Goal: Task Accomplishment & Management: Manage account settings

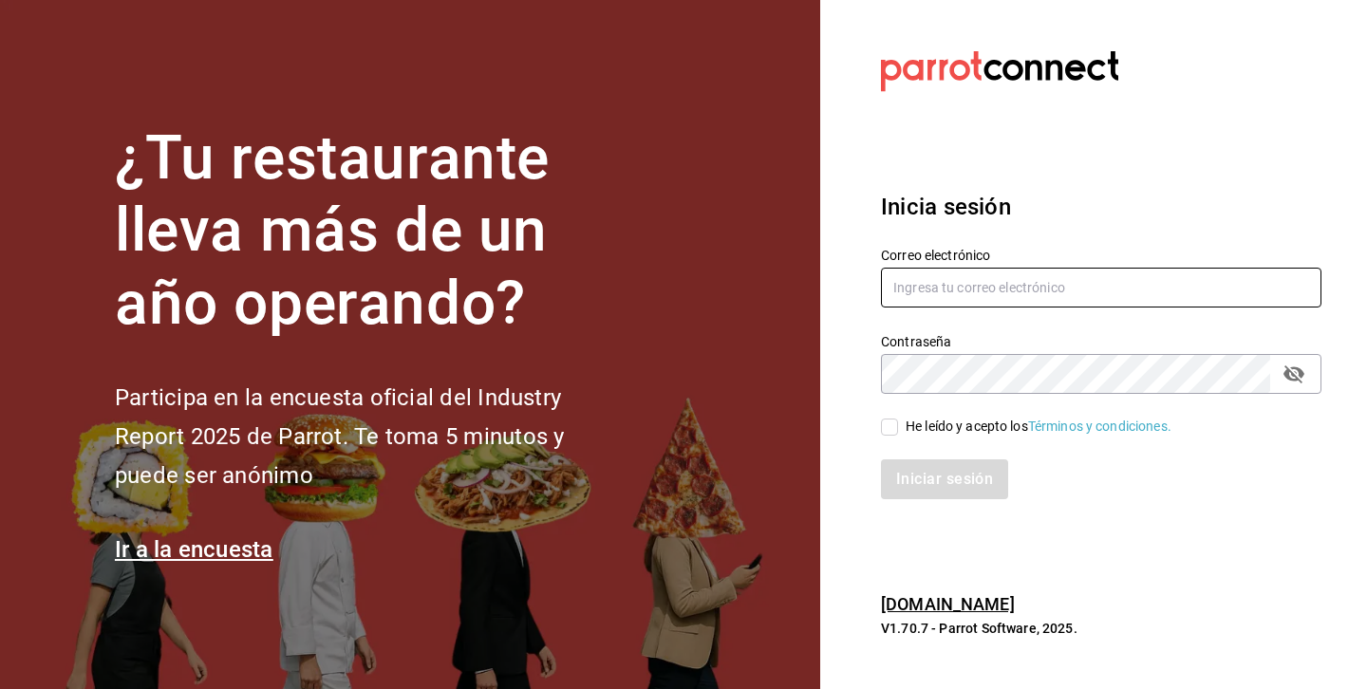
type input "[EMAIL_ADDRESS][DOMAIN_NAME]"
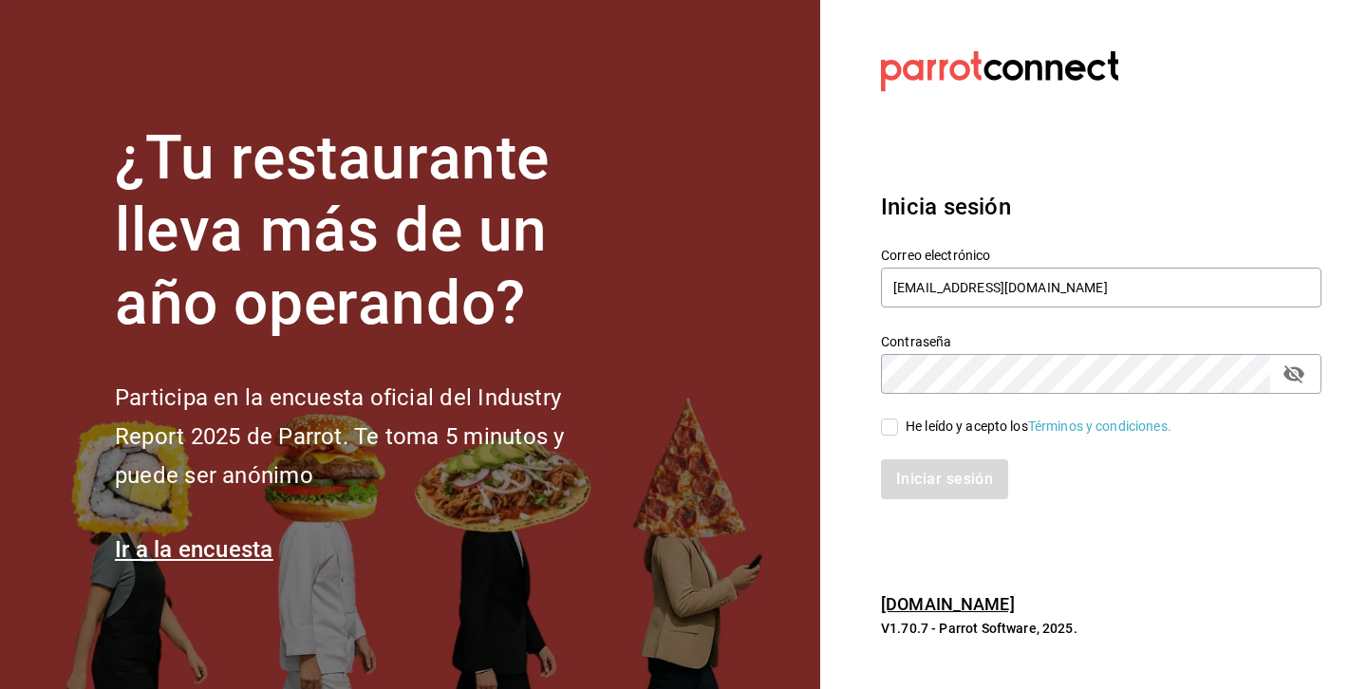
click at [894, 435] on input "He leído y acepto los Términos y condiciones." at bounding box center [889, 426] width 17 height 17
checkbox input "true"
click at [921, 473] on button "Iniciar sesión" at bounding box center [945, 479] width 129 height 40
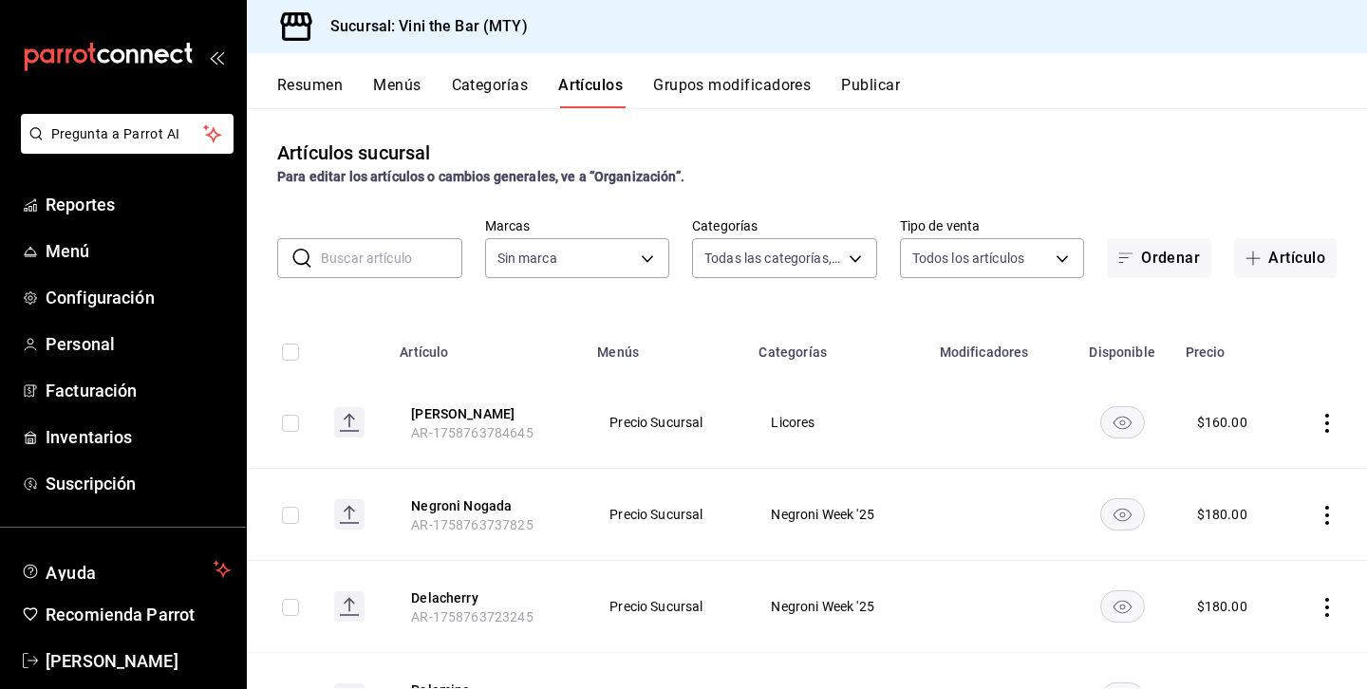
type input "8a62a8d0-97a4-440c-b44b-842d121ff58e,12d1936a-636c-47d0-af86-05f23ee8085a,bf73e…"
type input "301e9998-7bb8-4f99-8862-78d6caeba7de"
click at [1303, 270] on button "Artículo" at bounding box center [1285, 257] width 102 height 40
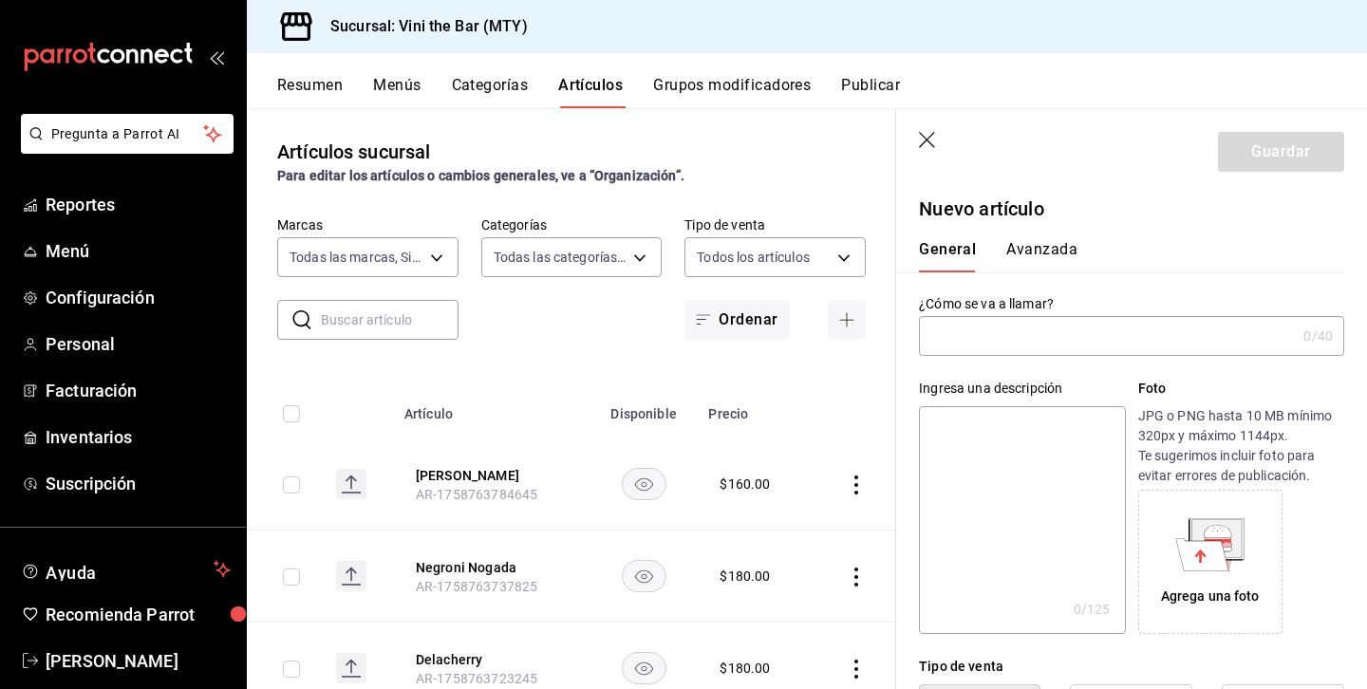
click at [1022, 336] on input "text" at bounding box center [1107, 336] width 377 height 38
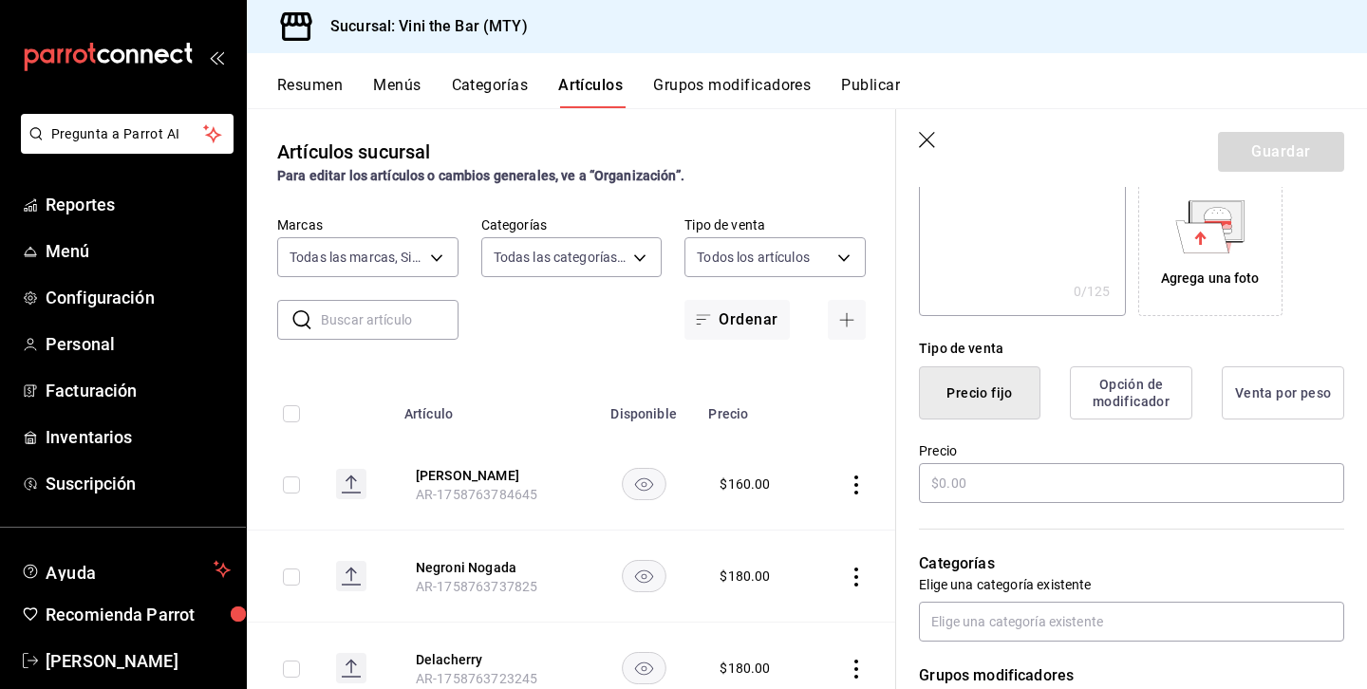
scroll to position [341, 0]
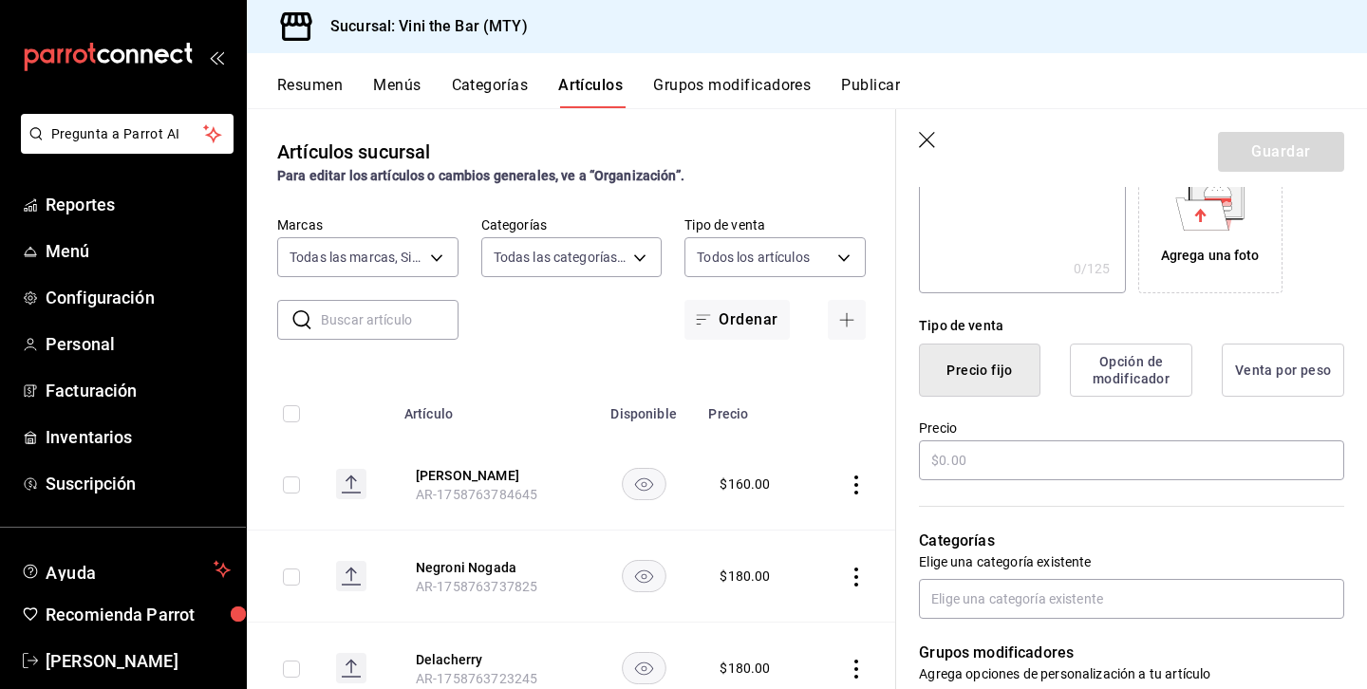
type input "Tragos Amargos"
click at [1136, 482] on div "Precio" at bounding box center [1131, 451] width 425 height 64
click at [1133, 475] on input "text" at bounding box center [1131, 460] width 425 height 40
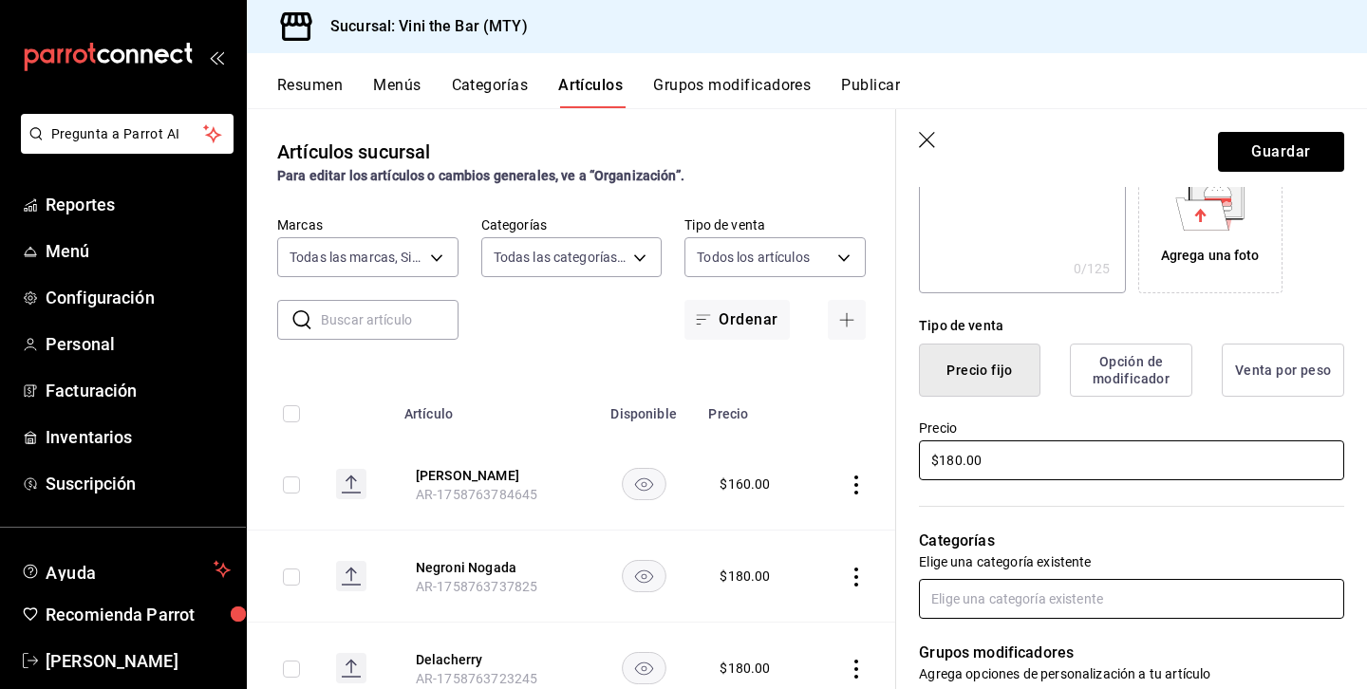
scroll to position [385, 0]
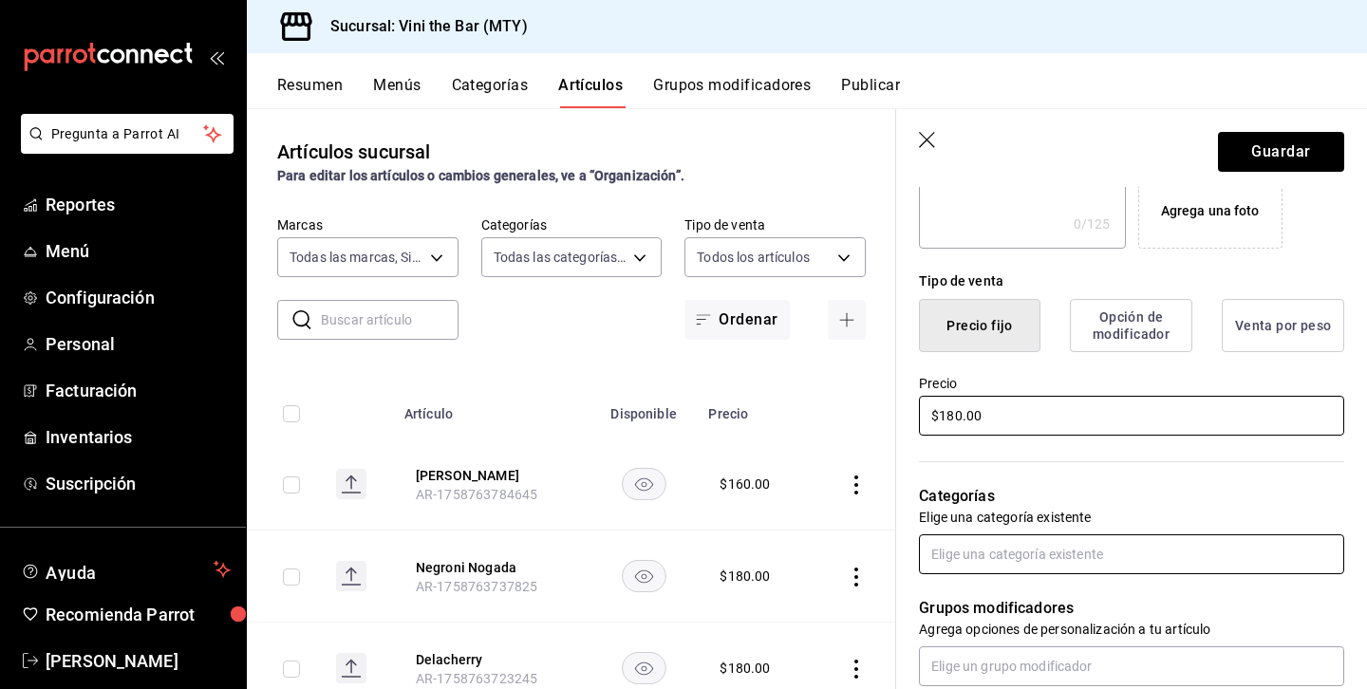
type input "$180.00"
click at [1073, 549] on input "text" at bounding box center [1131, 554] width 425 height 40
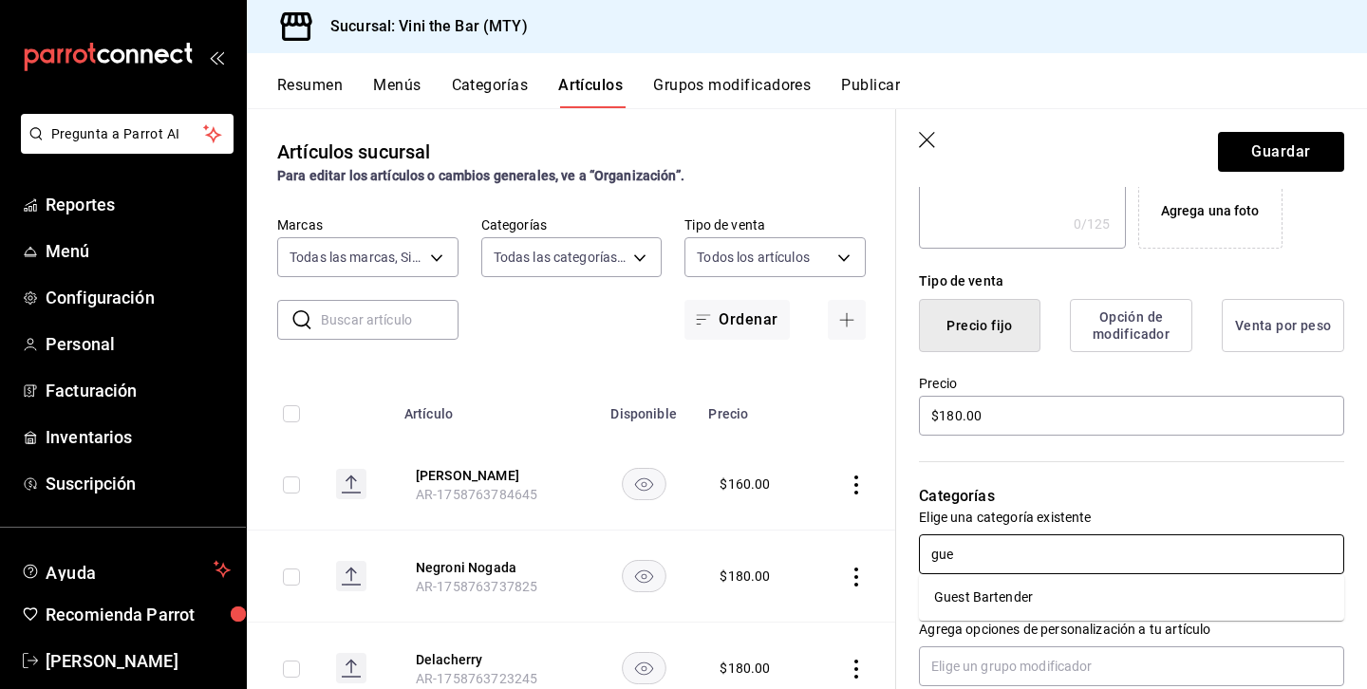
type input "gues"
click at [1059, 586] on li "Guest Bartender" at bounding box center [1131, 597] width 425 height 31
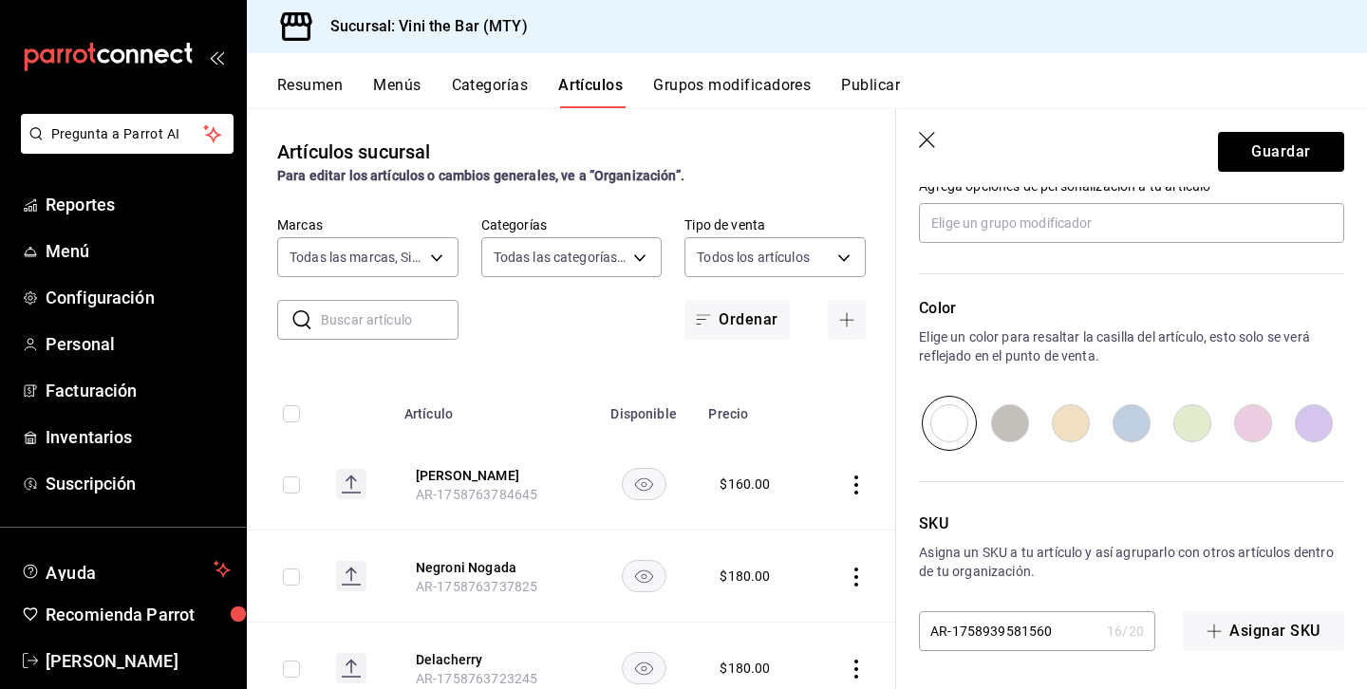
scroll to position [889, 0]
click at [1282, 153] on button "Guardar" at bounding box center [1281, 152] width 126 height 40
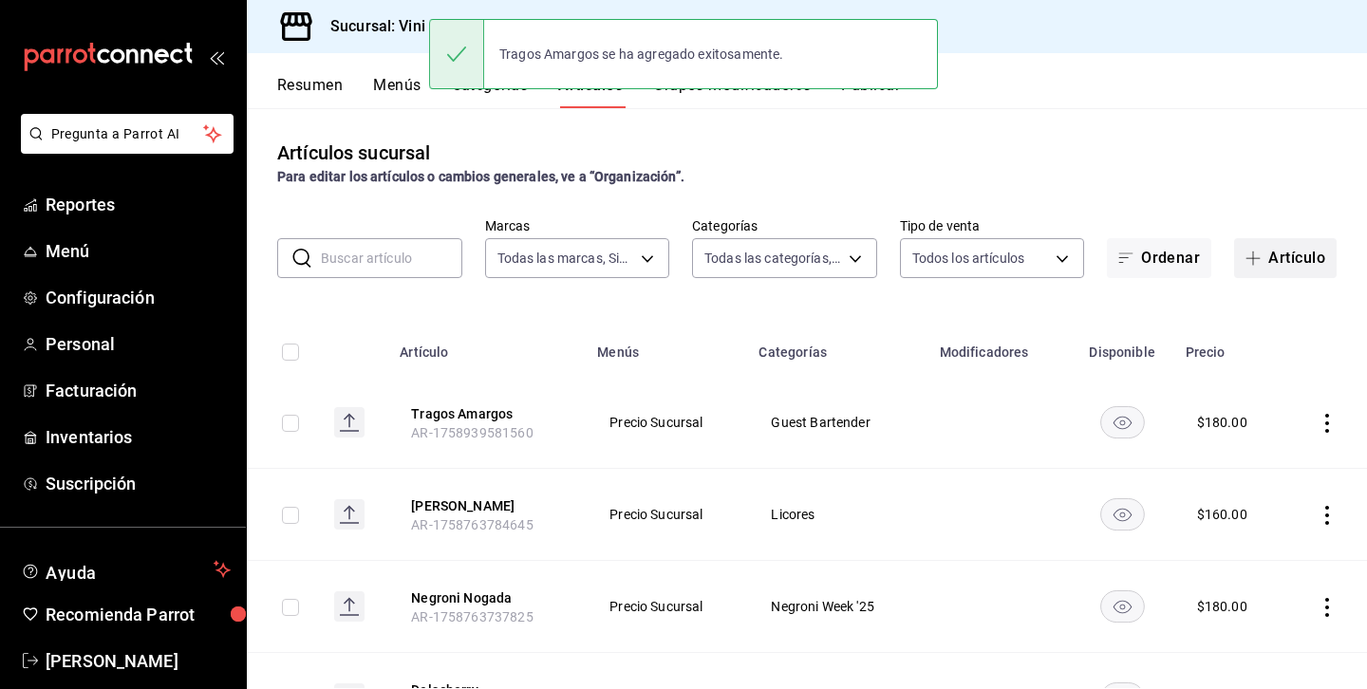
click at [1334, 266] on button "Artículo" at bounding box center [1285, 258] width 102 height 40
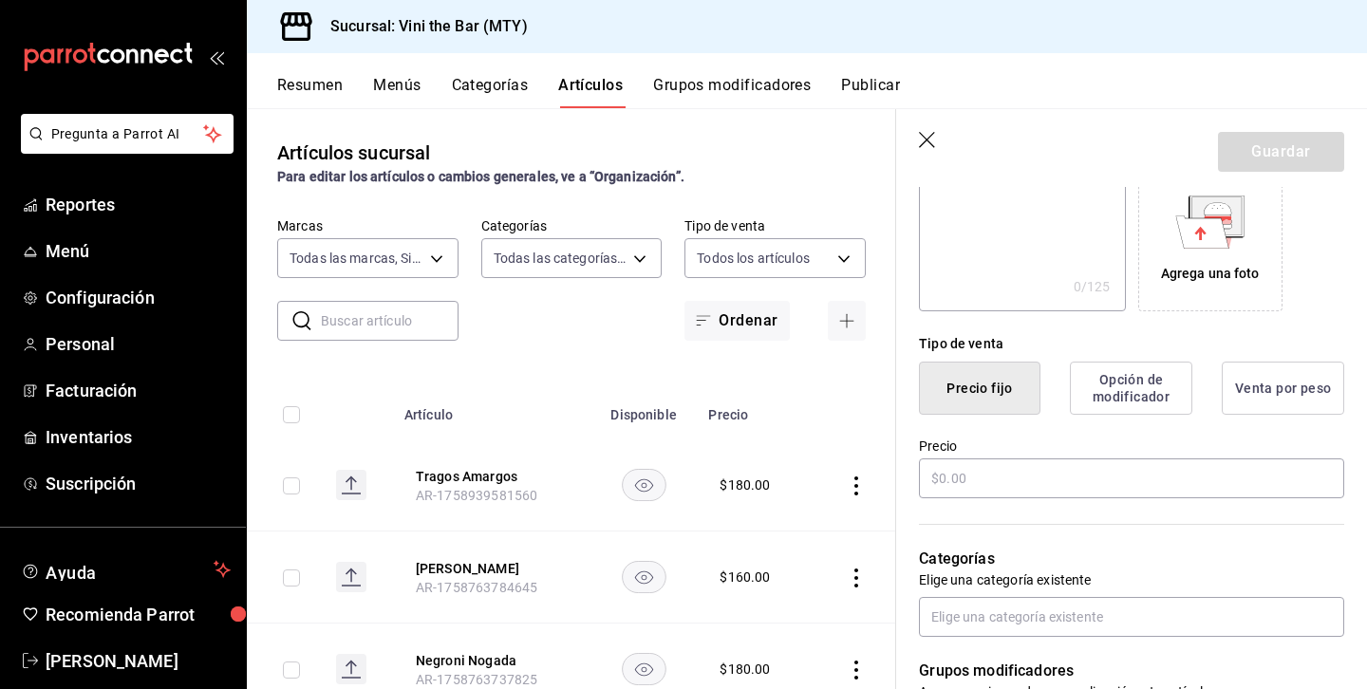
scroll to position [338, 0]
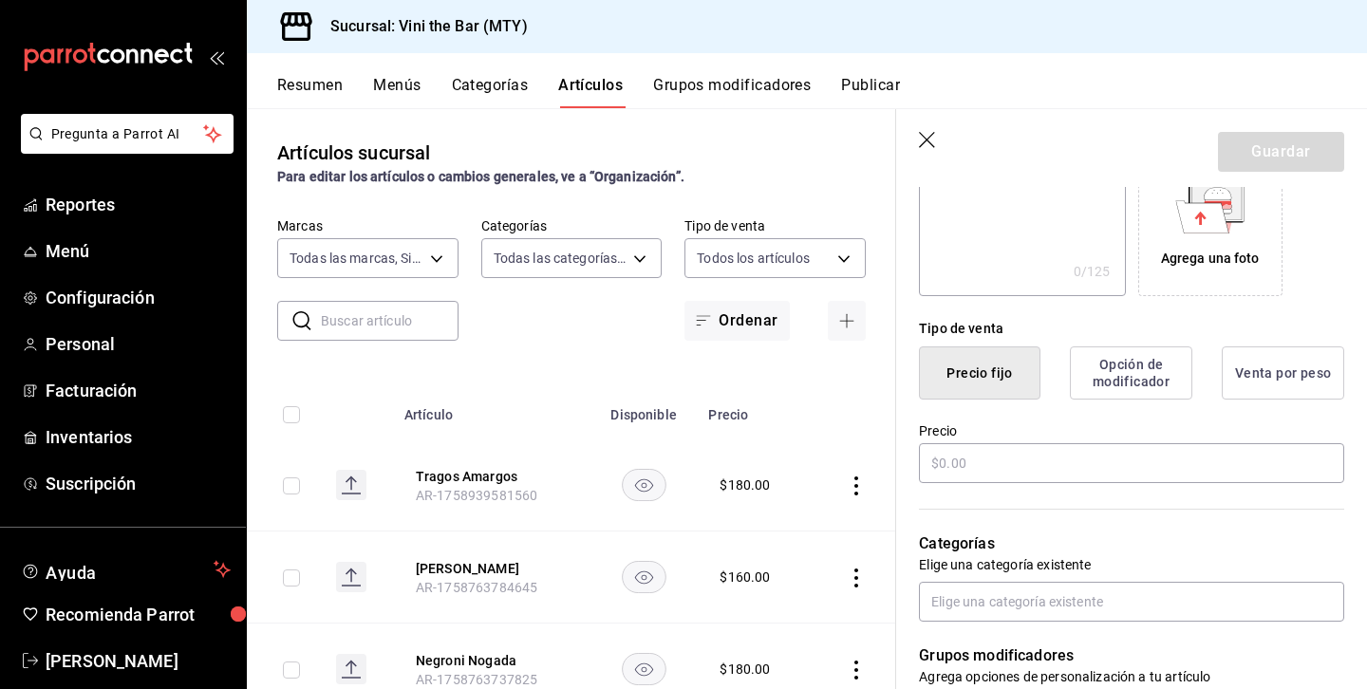
type input "Jardín Olvidado"
click at [1010, 488] on div "Categorías Elige una categoría existente" at bounding box center [1120, 554] width 448 height 136
click at [1014, 468] on input "text" at bounding box center [1131, 463] width 425 height 40
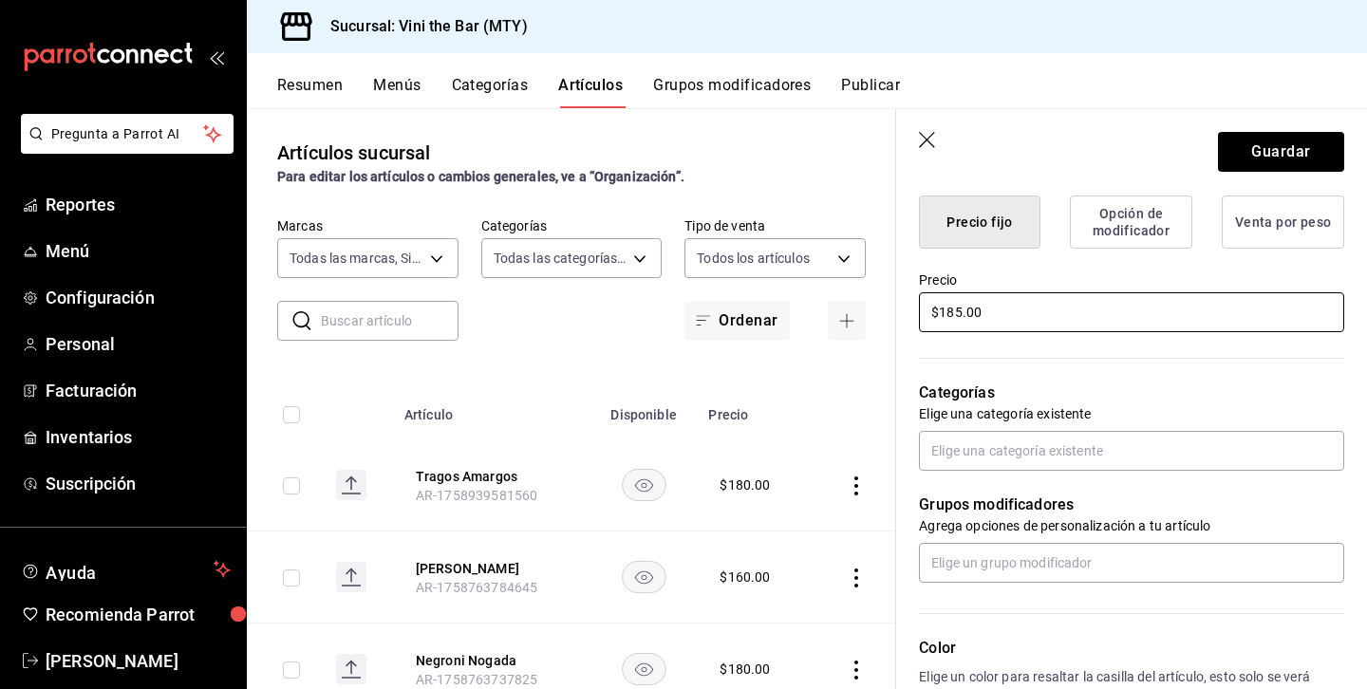
scroll to position [499, 0]
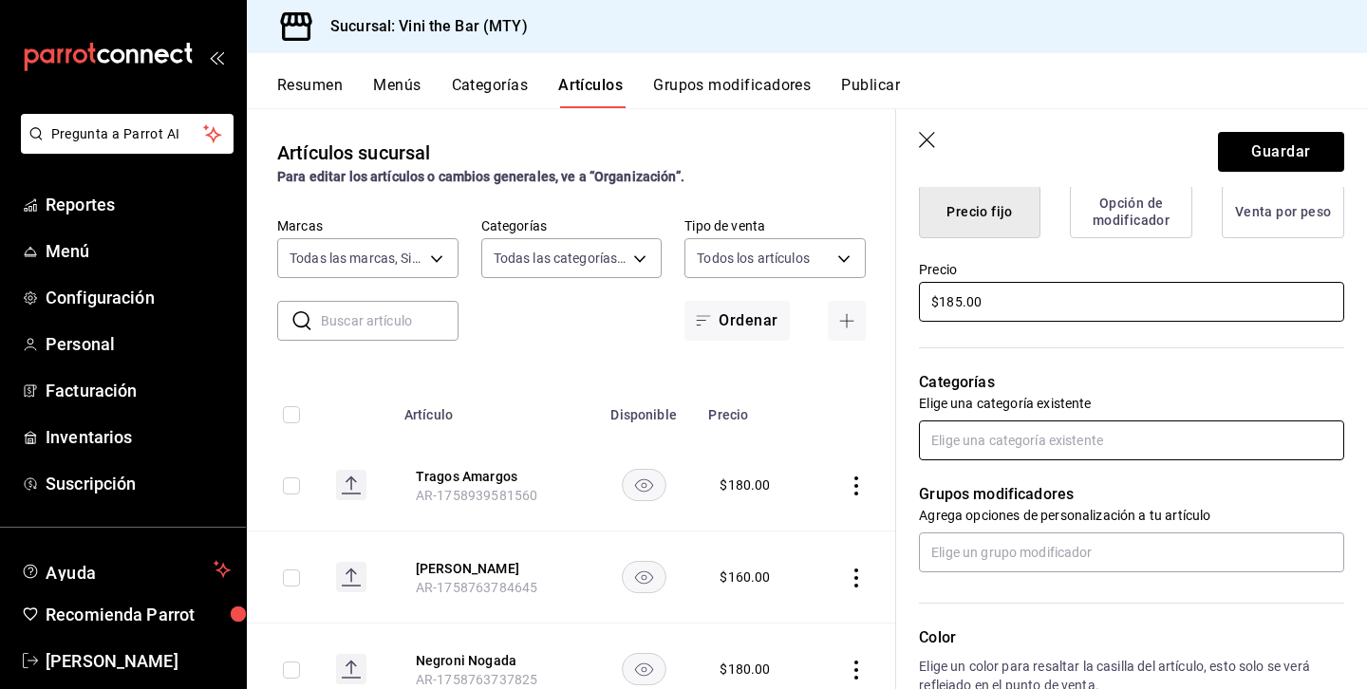
type input "$185.00"
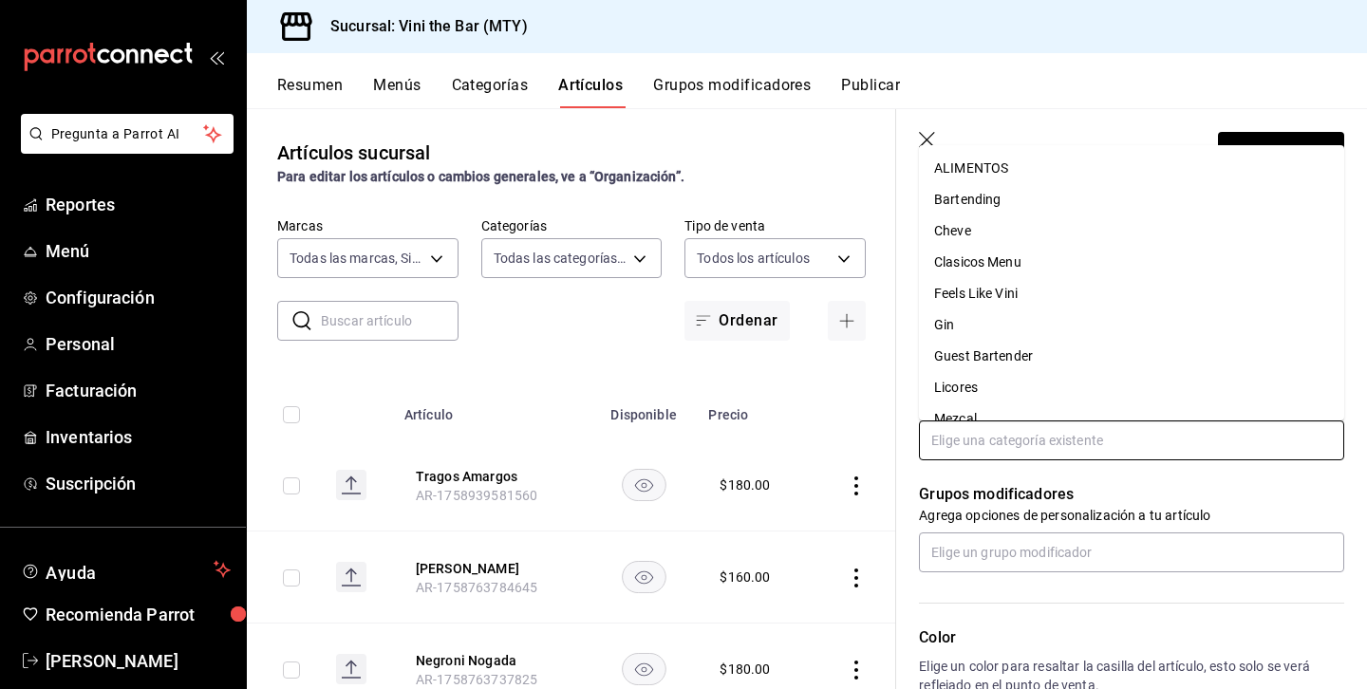
click at [1002, 428] on input "text" at bounding box center [1131, 440] width 425 height 40
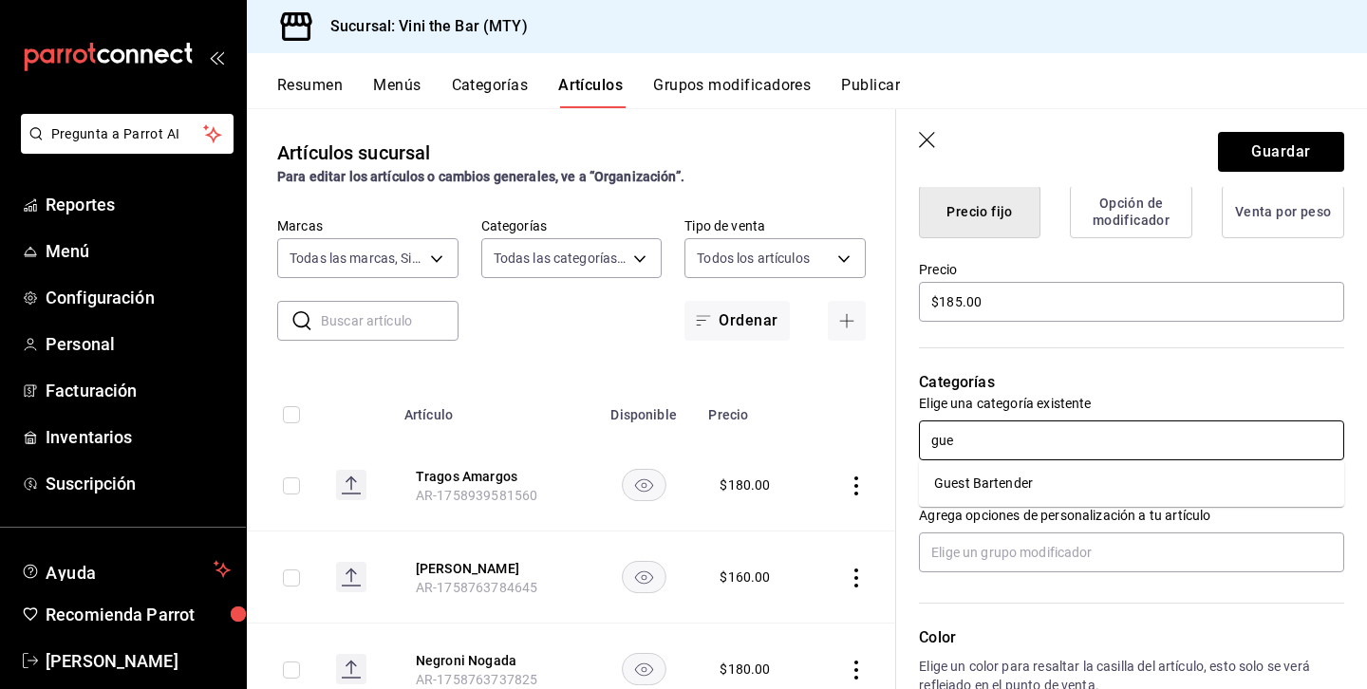
type input "gues"
click at [968, 481] on li "Guest Bartender" at bounding box center [1131, 483] width 425 height 31
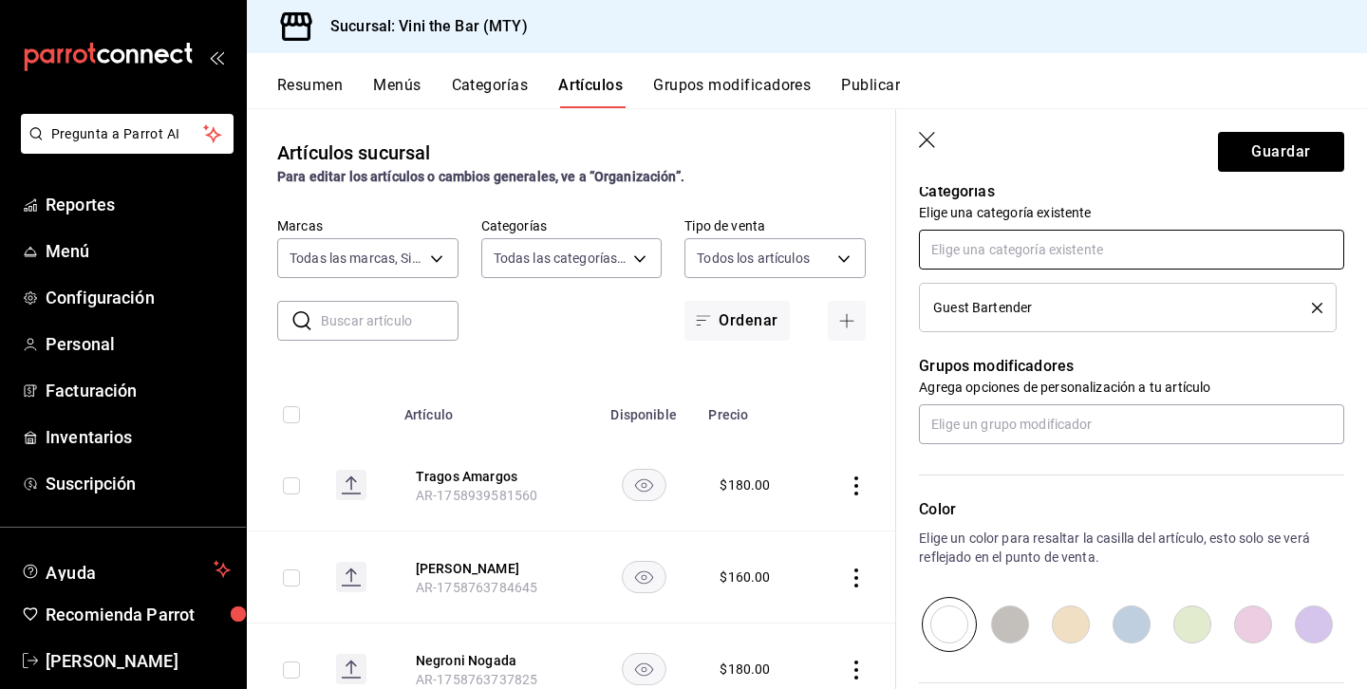
scroll to position [739, 0]
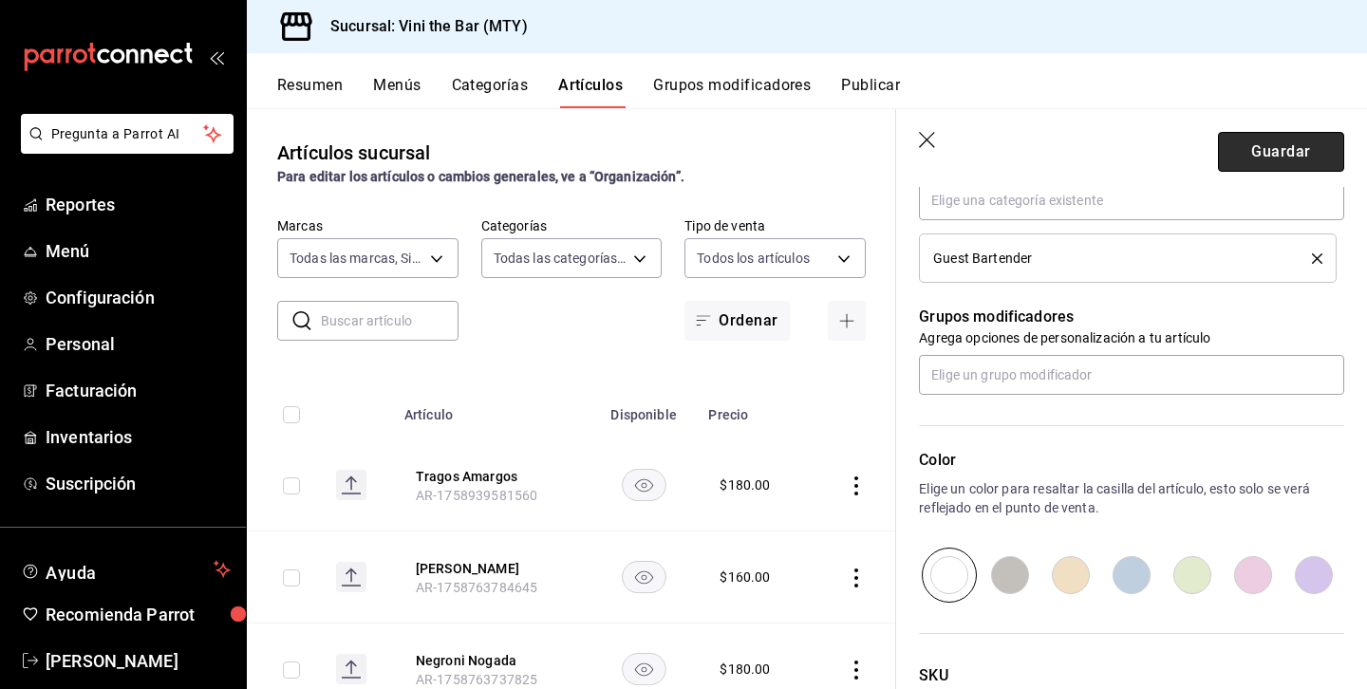
click at [1270, 152] on button "Guardar" at bounding box center [1281, 152] width 126 height 40
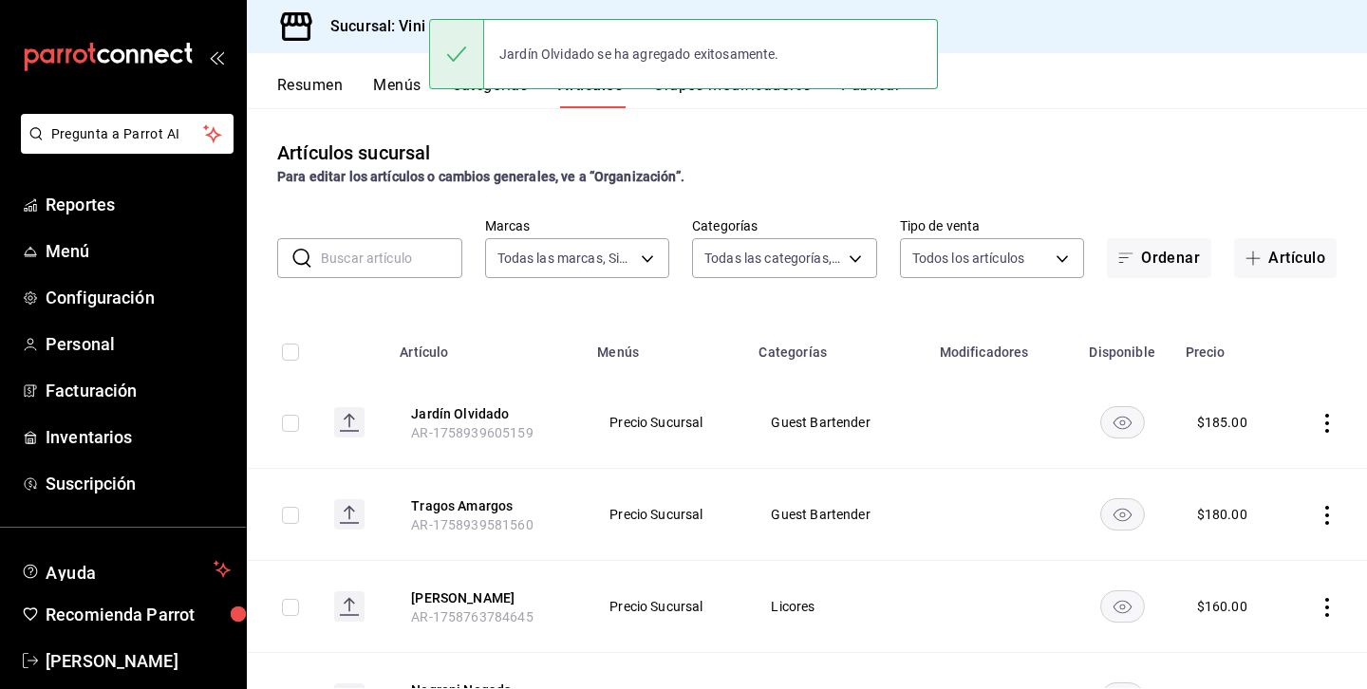
click at [1295, 227] on div "​ ​ Marcas Todas las marcas, Sin marca 301e9998-7bb8-4f99-8862-78d6caeba7de Cat…" at bounding box center [807, 247] width 1120 height 61
click at [1286, 247] on button "Artículo" at bounding box center [1285, 258] width 102 height 40
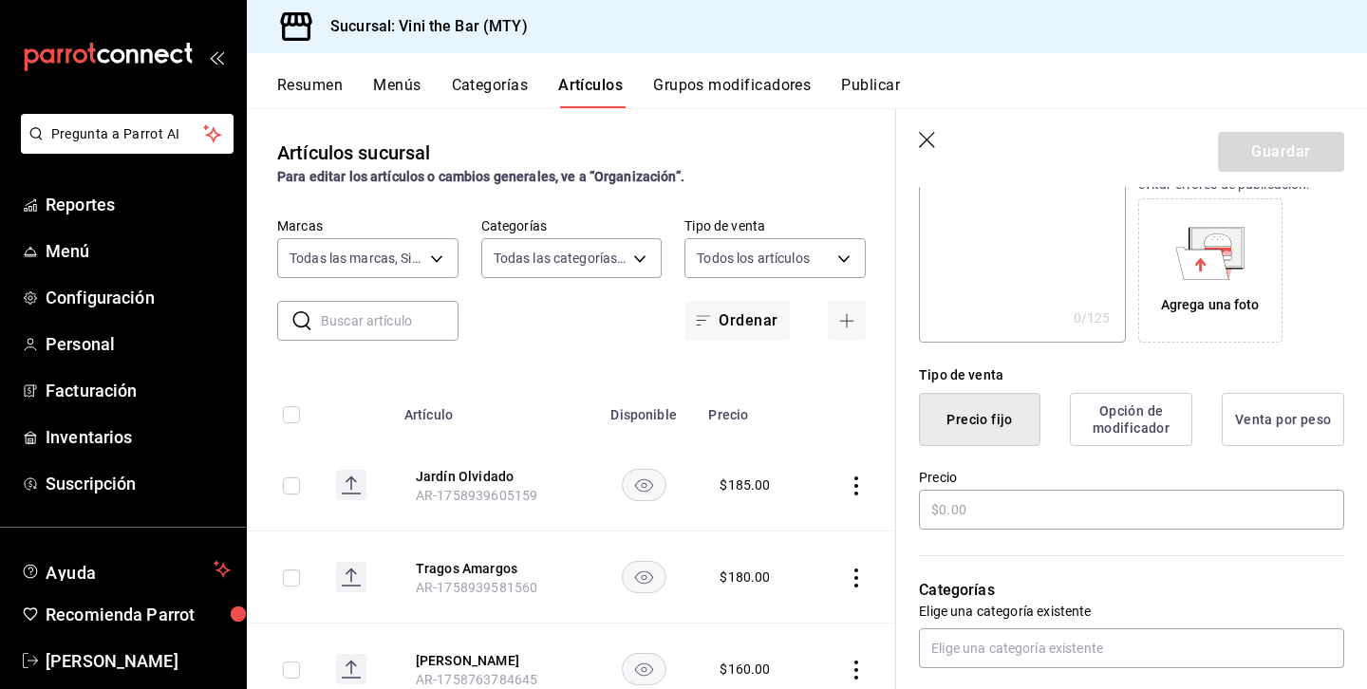
scroll to position [304, 0]
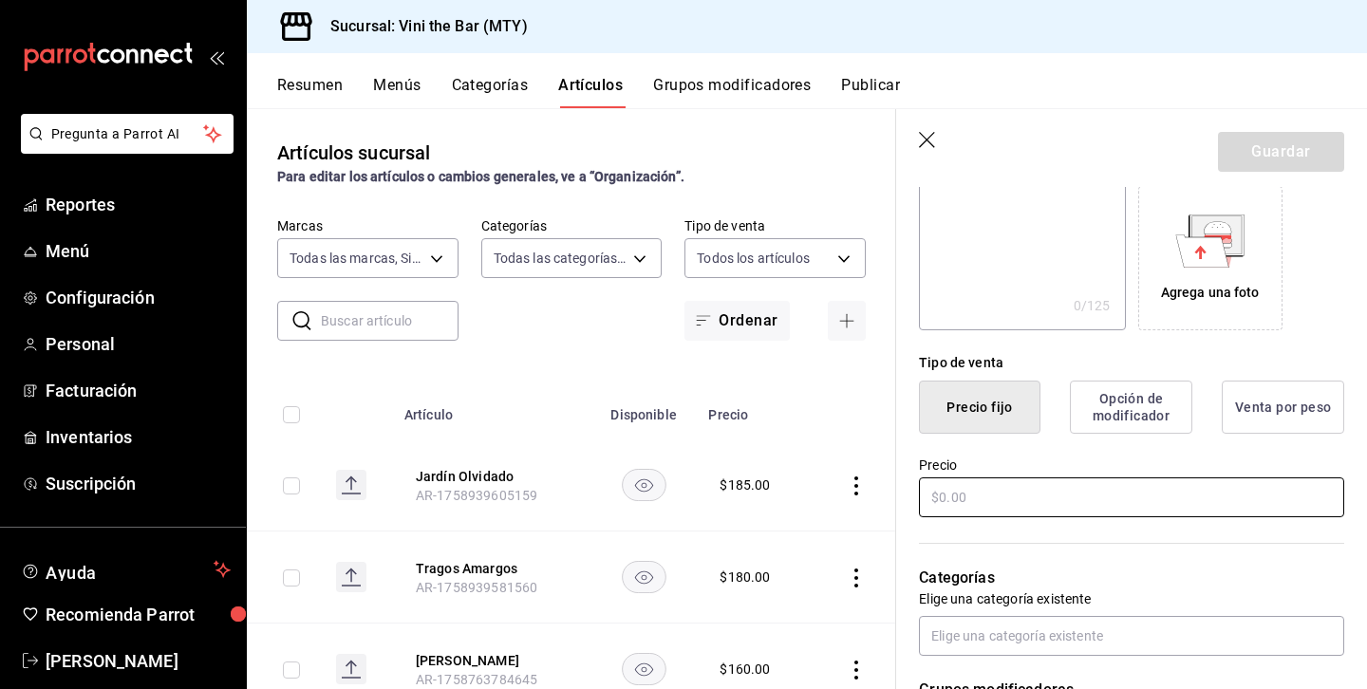
type input "[PERSON_NAME]"
click at [953, 508] on input "text" at bounding box center [1131, 497] width 425 height 40
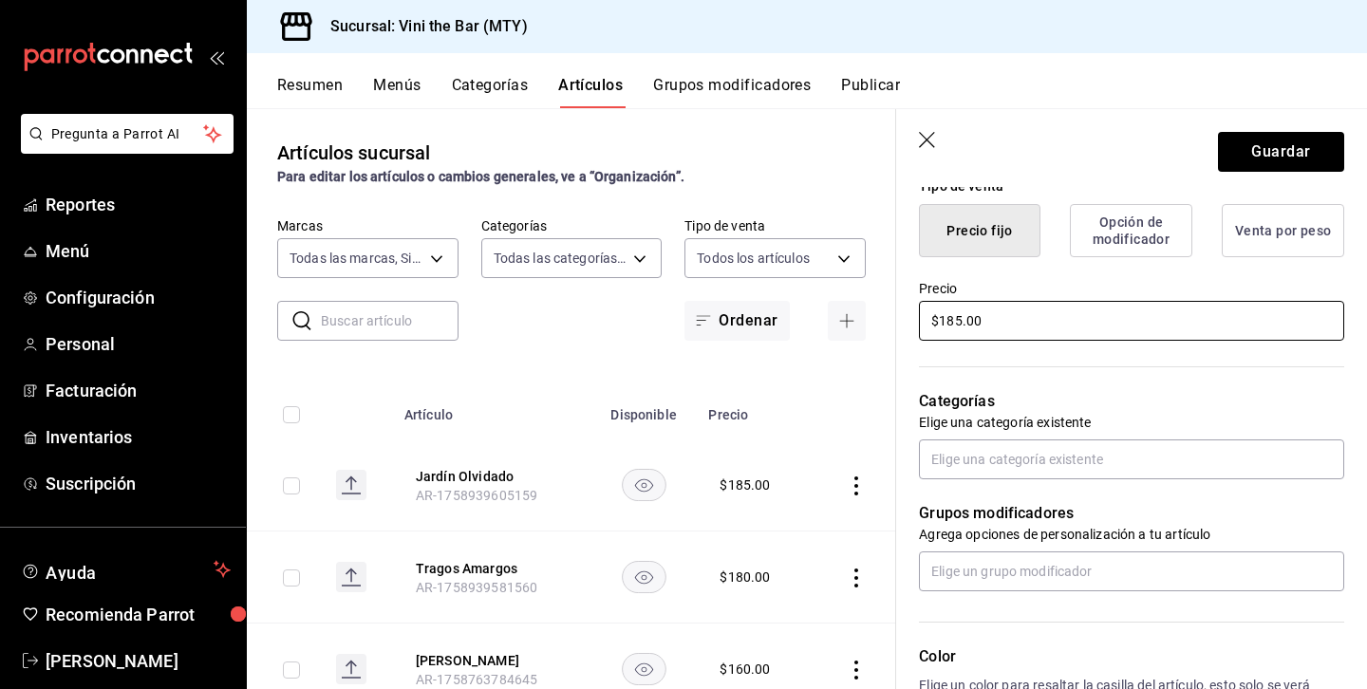
scroll to position [613, 0]
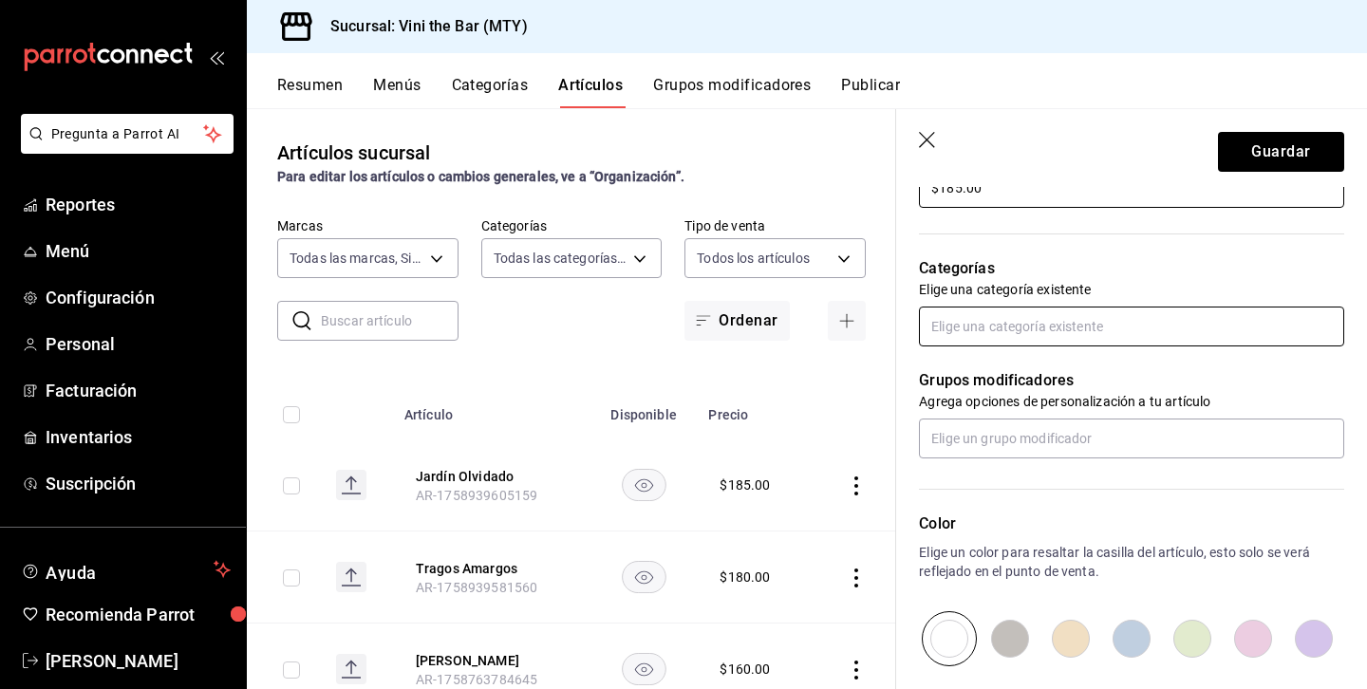
type input "$185.00"
click at [971, 332] on input "text" at bounding box center [1131, 327] width 425 height 40
type input "gues"
click at [976, 356] on li "Guest Bartender" at bounding box center [1131, 369] width 425 height 31
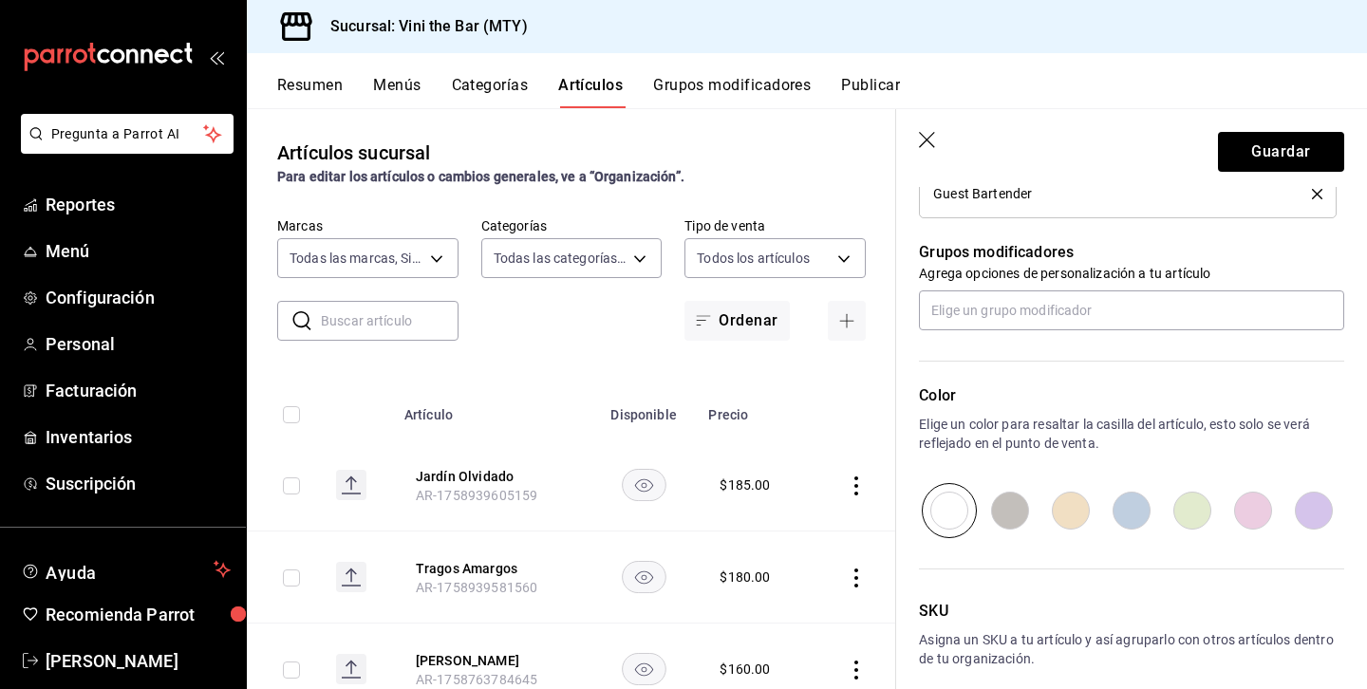
scroll to position [891, 0]
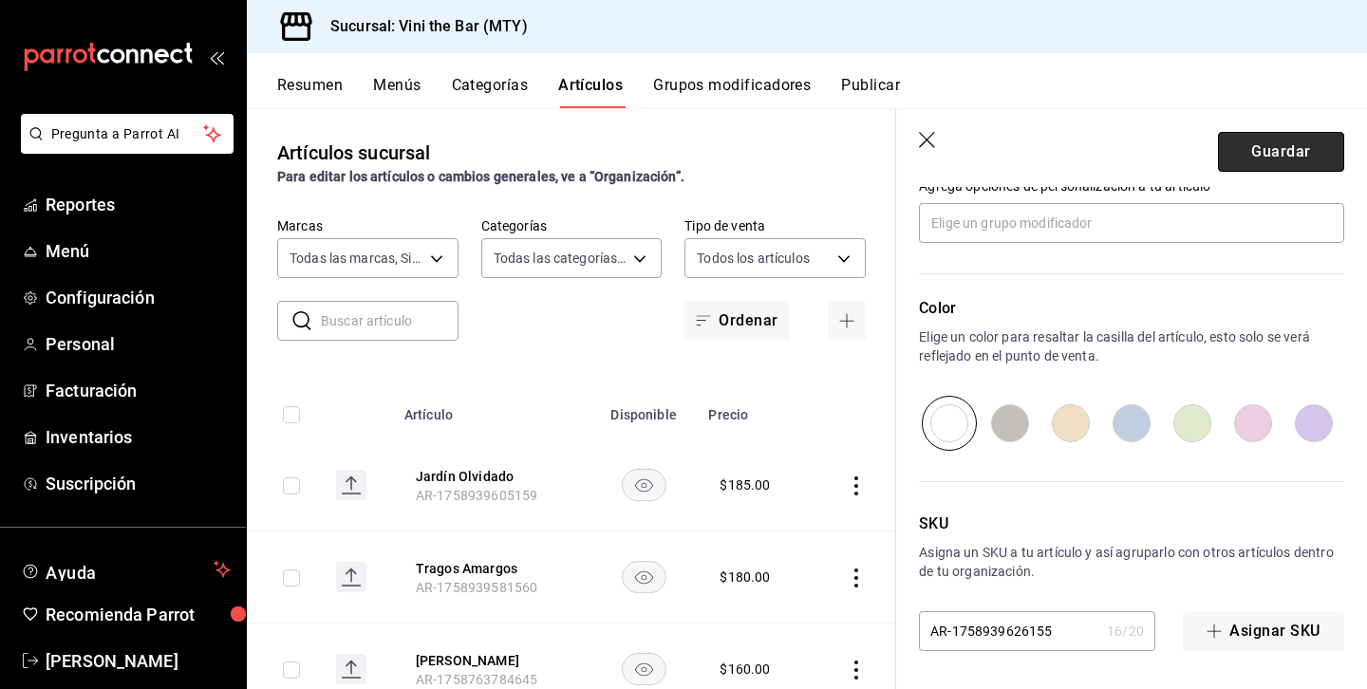
click at [1272, 157] on button "Guardar" at bounding box center [1281, 152] width 126 height 40
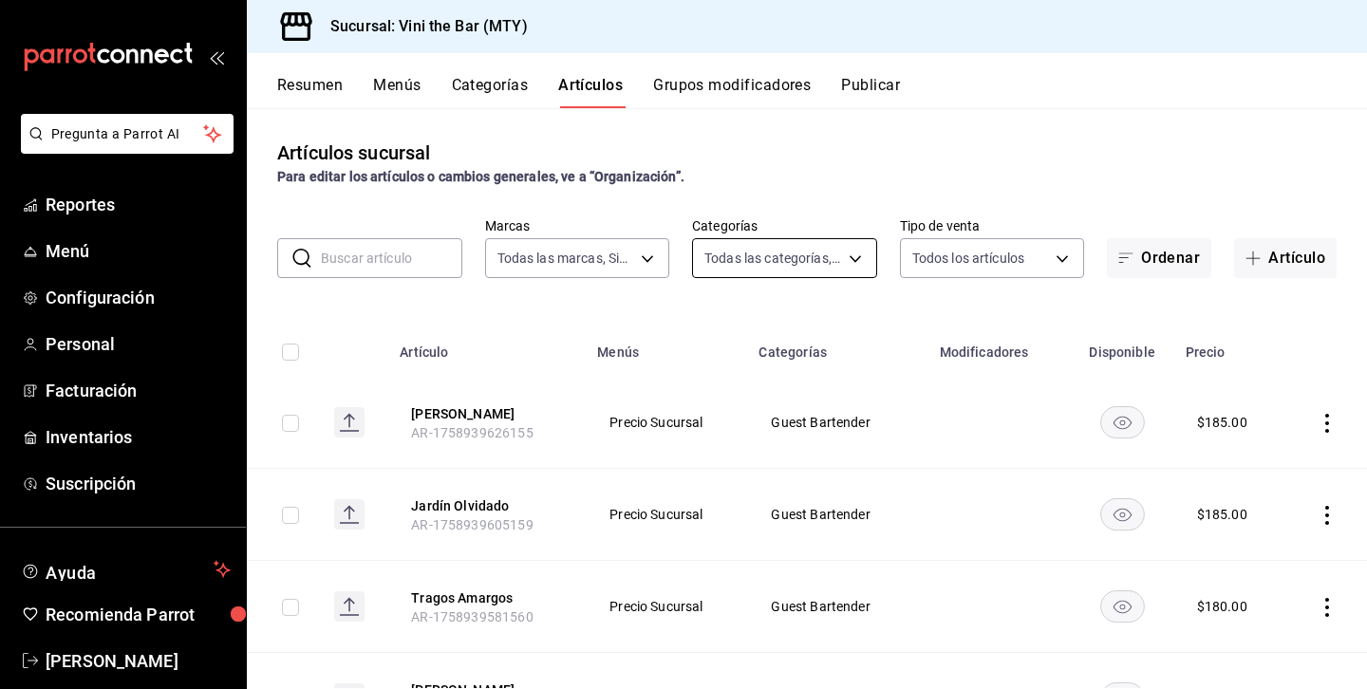
click at [803, 262] on body "Pregunta a Parrot AI Reportes Menú Configuración Personal Facturación Inventari…" at bounding box center [683, 344] width 1367 height 689
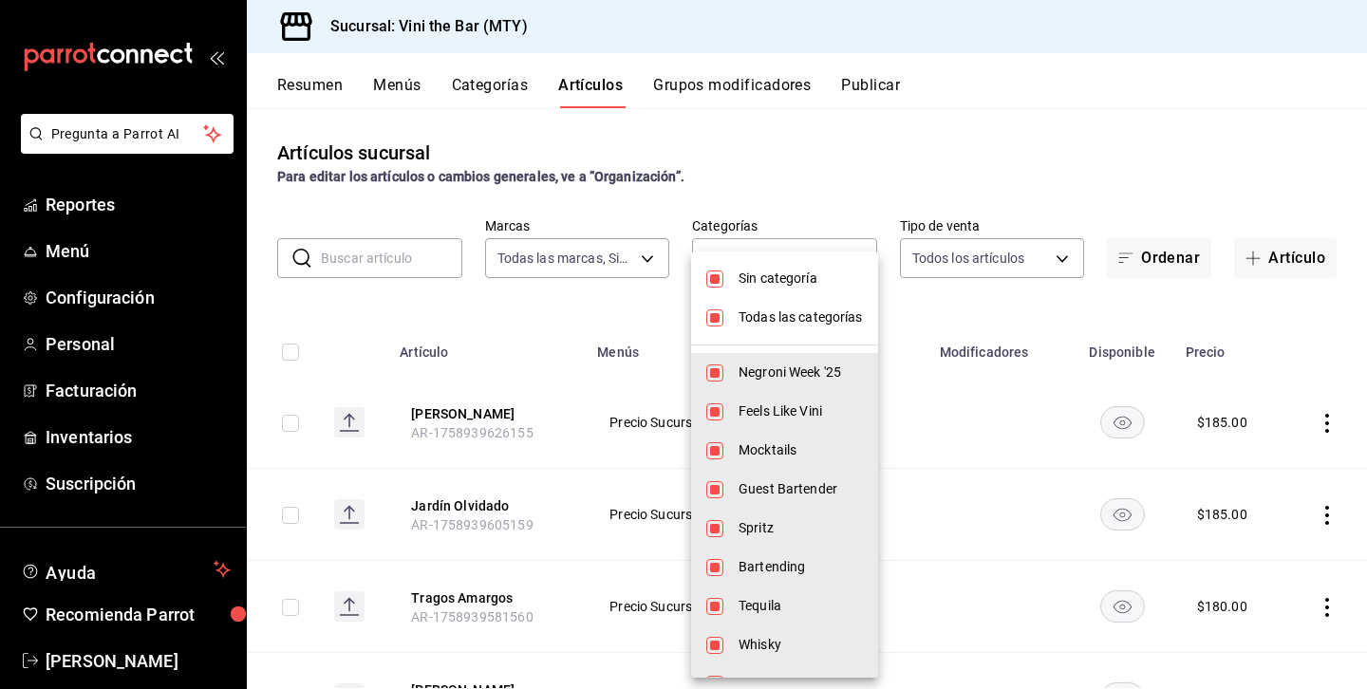
click at [733, 286] on li "Sin categoría" at bounding box center [784, 278] width 187 height 39
click at [749, 297] on li "Sin categoría" at bounding box center [784, 278] width 187 height 39
checkbox input "true"
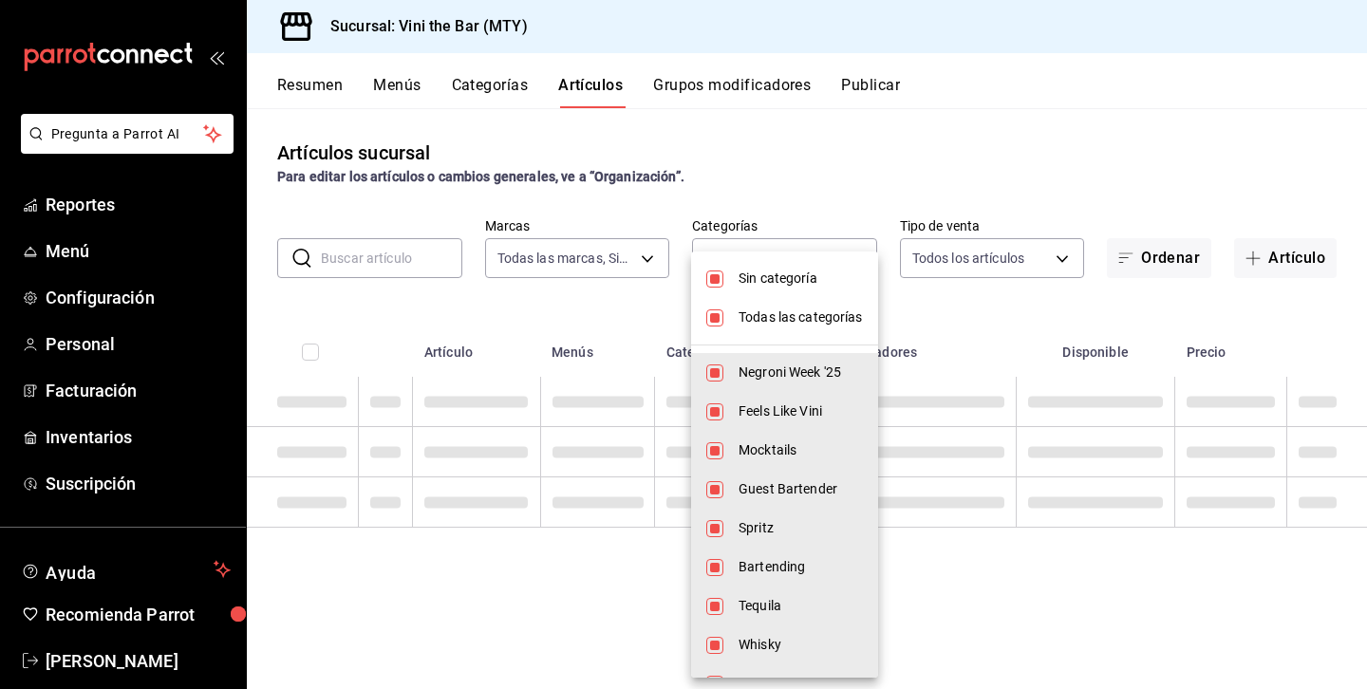
click at [749, 298] on li "Todas las categorías" at bounding box center [784, 317] width 187 height 39
checkbox input "false"
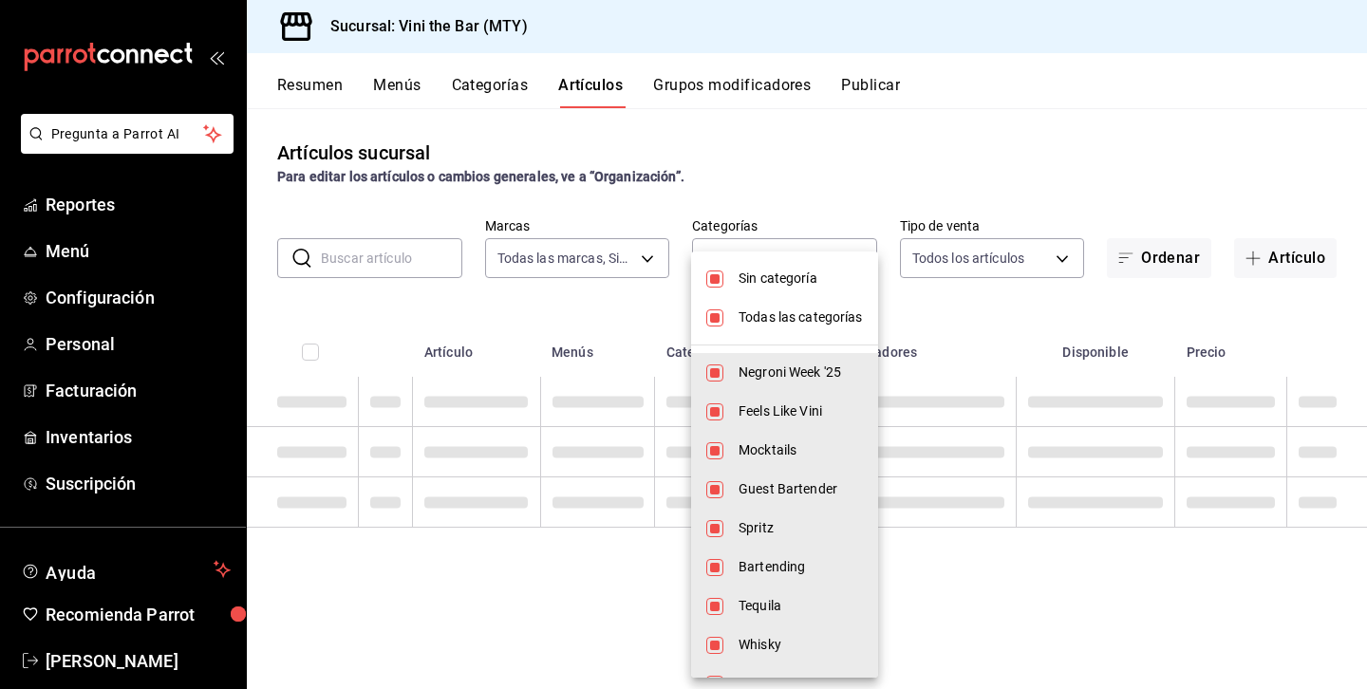
checkbox input "false"
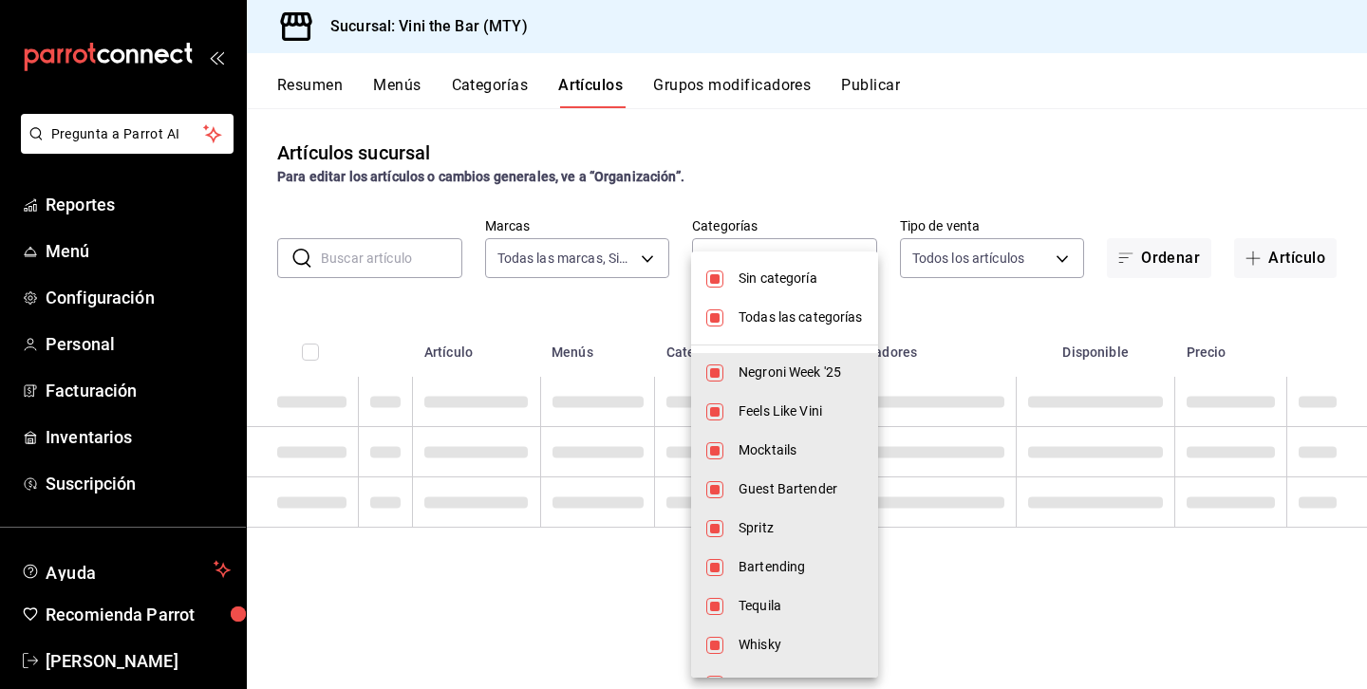
checkbox input "false"
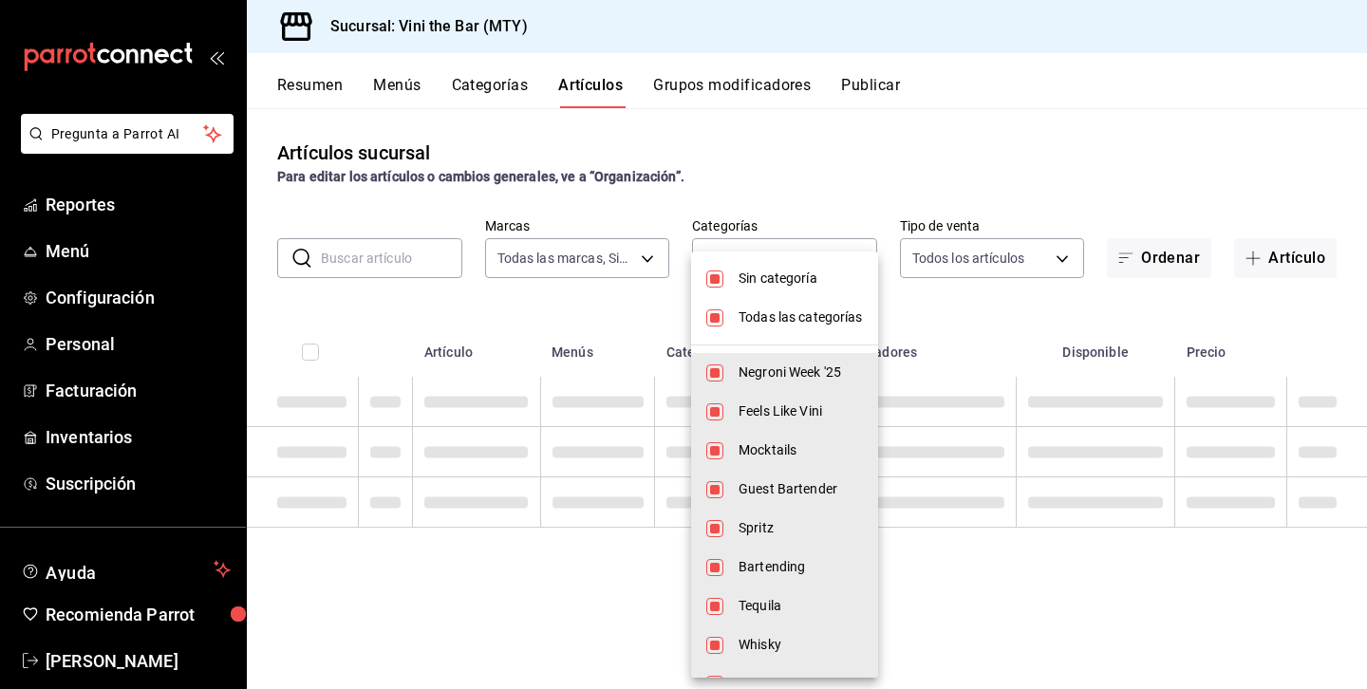
checkbox input "false"
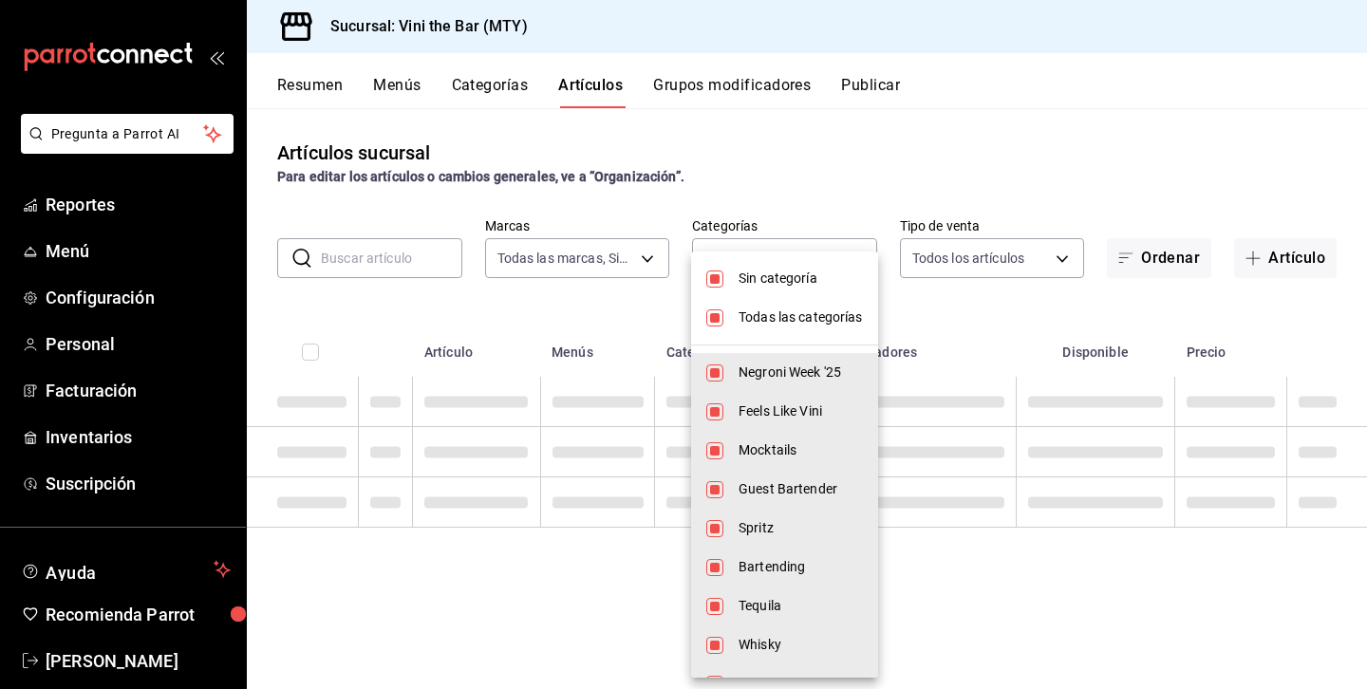
checkbox input "false"
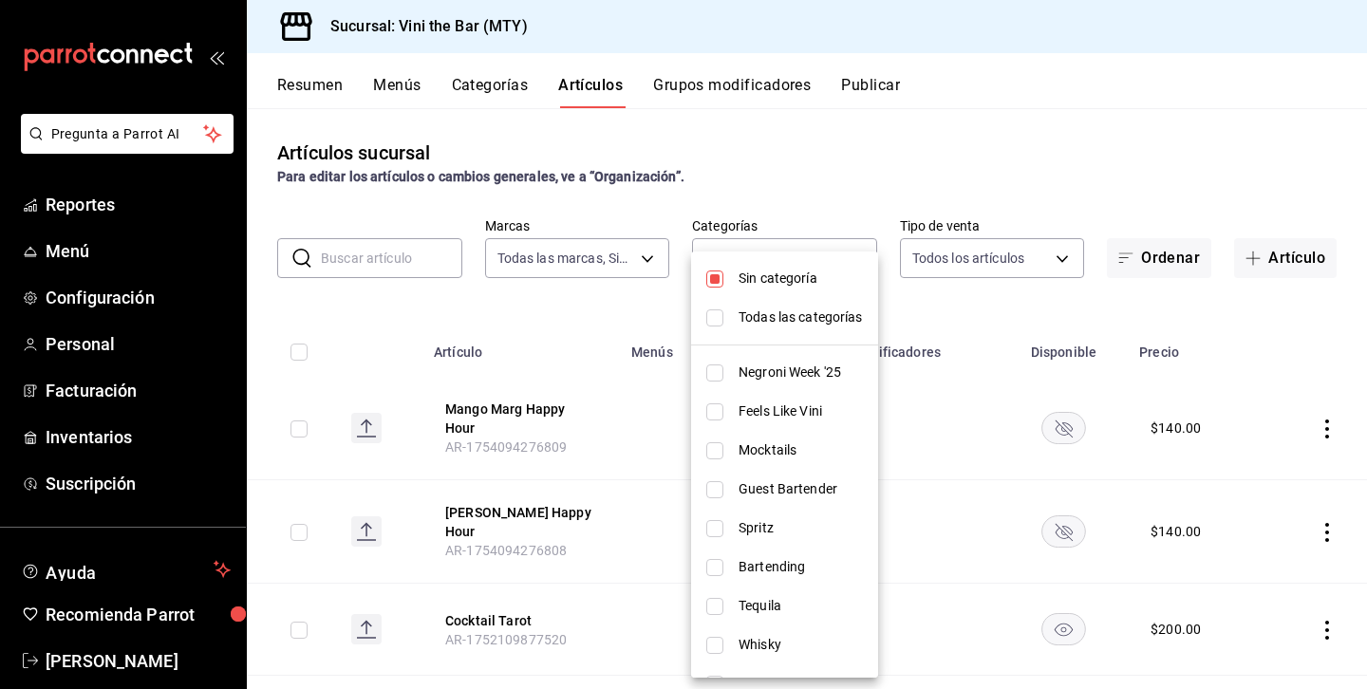
click at [750, 261] on li "Sin categoría" at bounding box center [784, 278] width 187 height 39
checkbox input "false"
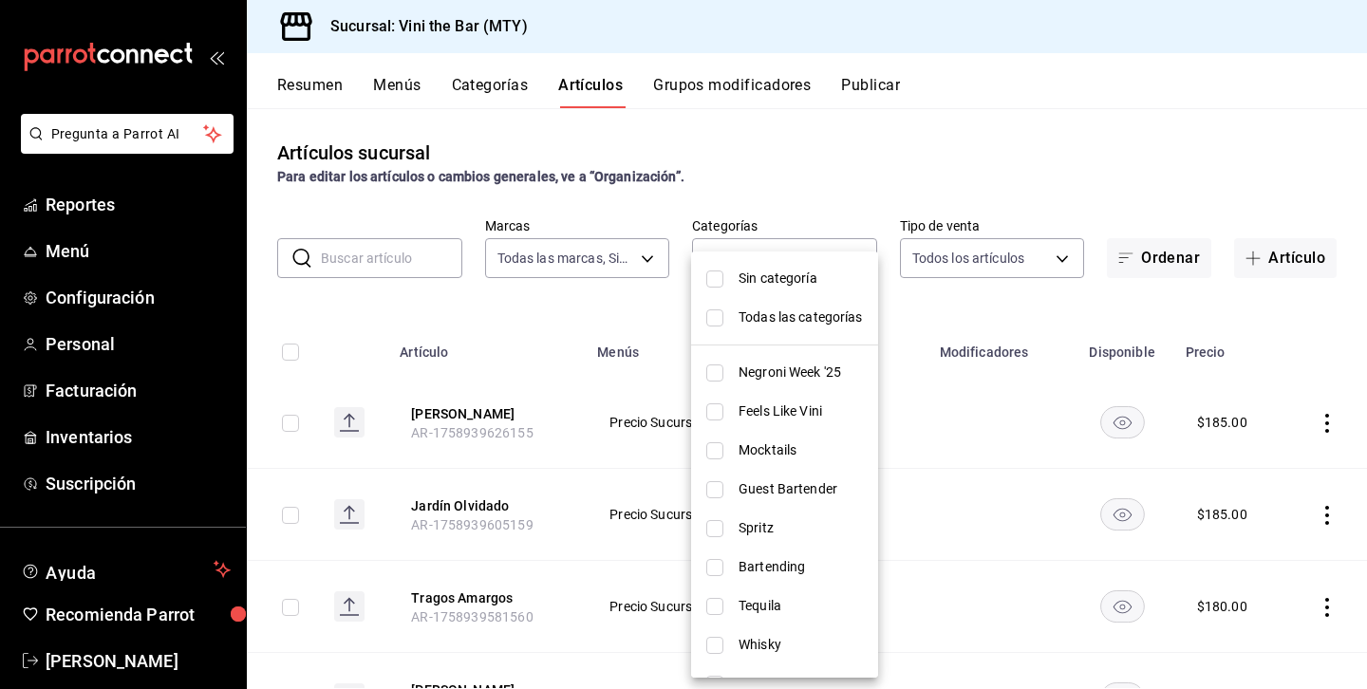
click at [784, 485] on span "Guest Bartender" at bounding box center [800, 489] width 124 height 20
type input "c075e35c-886f-4a0c-893b-5389eda8e638"
checkbox input "true"
click at [847, 167] on div at bounding box center [683, 344] width 1367 height 689
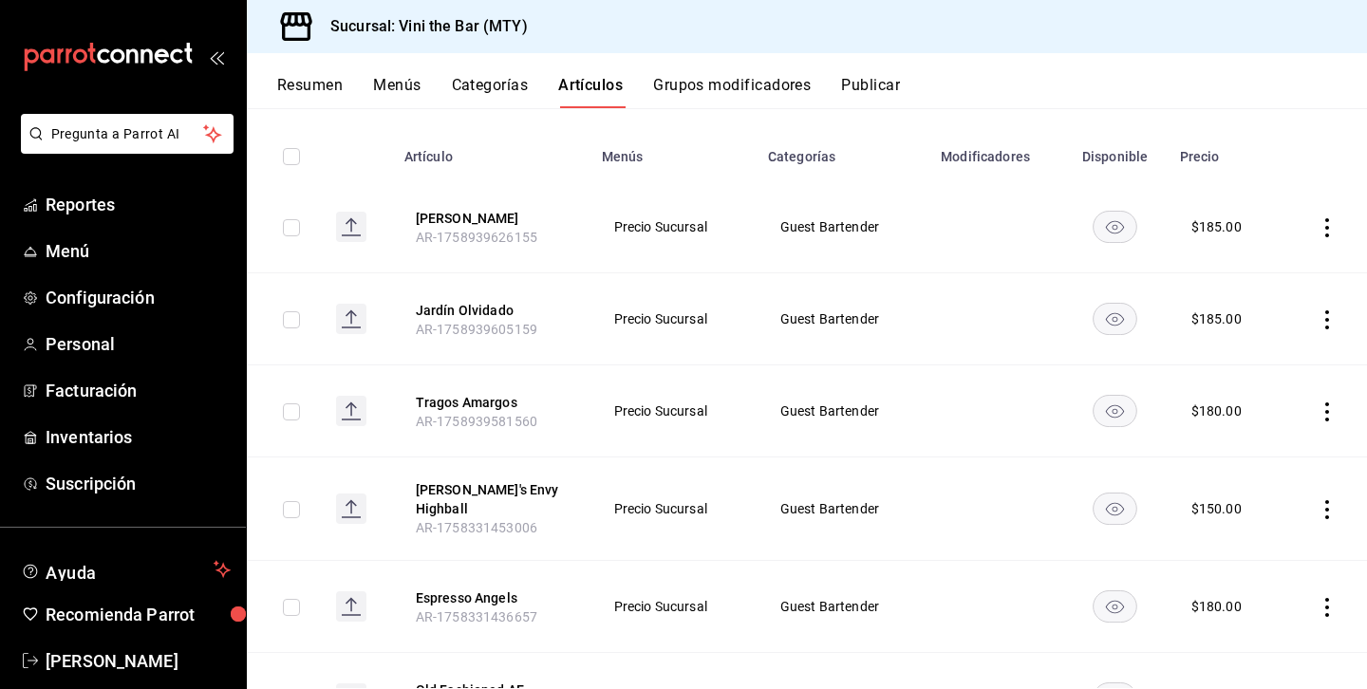
scroll to position [335, 0]
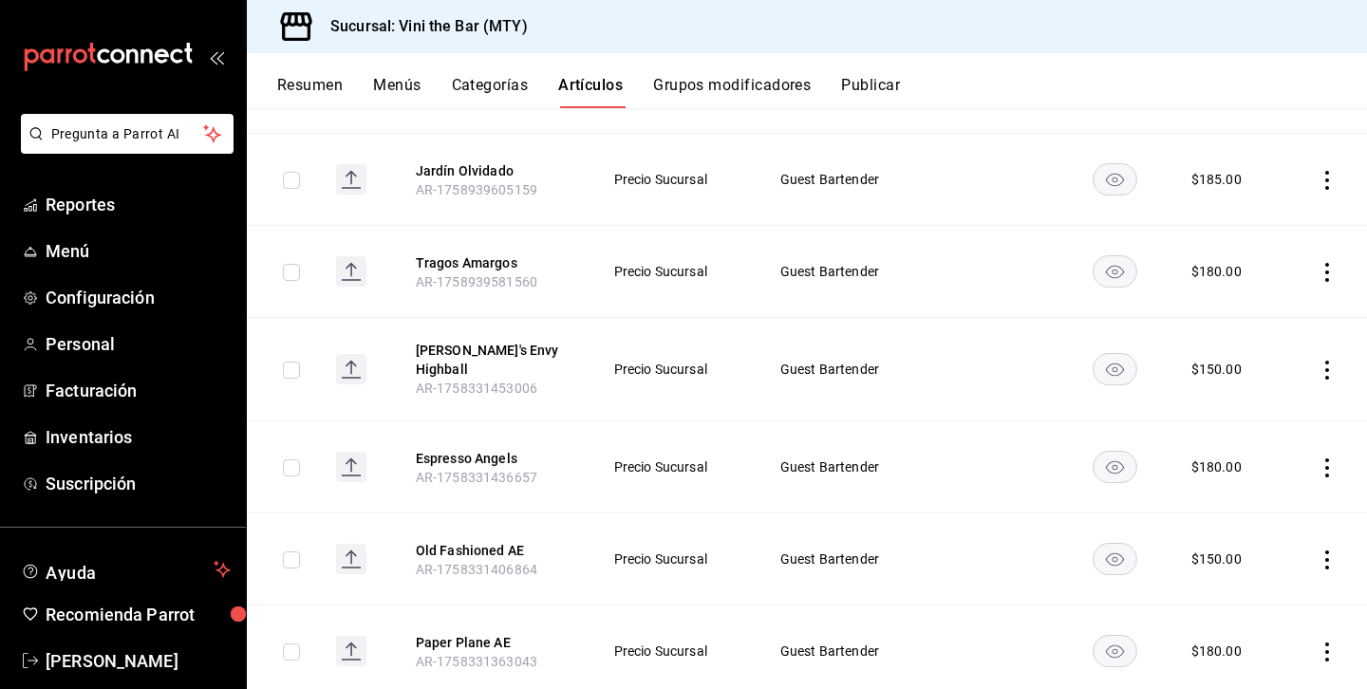
click at [1324, 361] on icon "actions" at bounding box center [1326, 370] width 19 height 19
click at [1245, 413] on span "Editar" at bounding box center [1269, 408] width 49 height 20
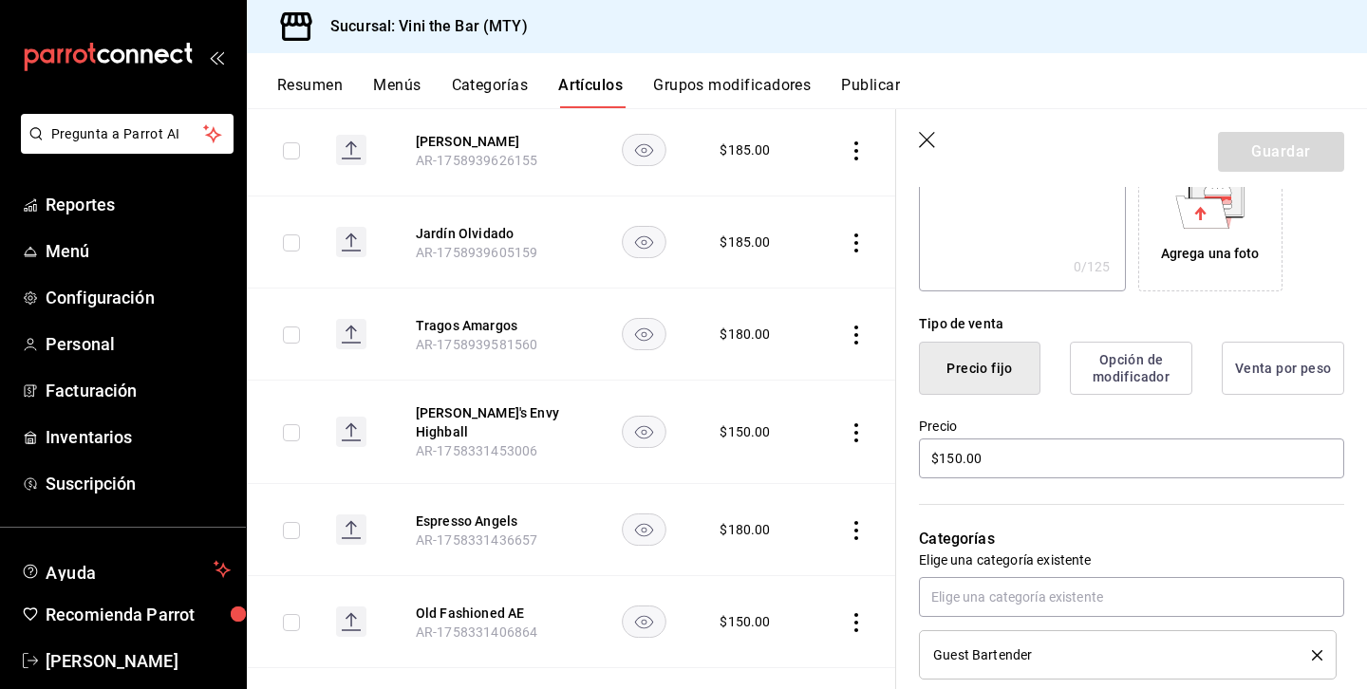
scroll to position [666, 0]
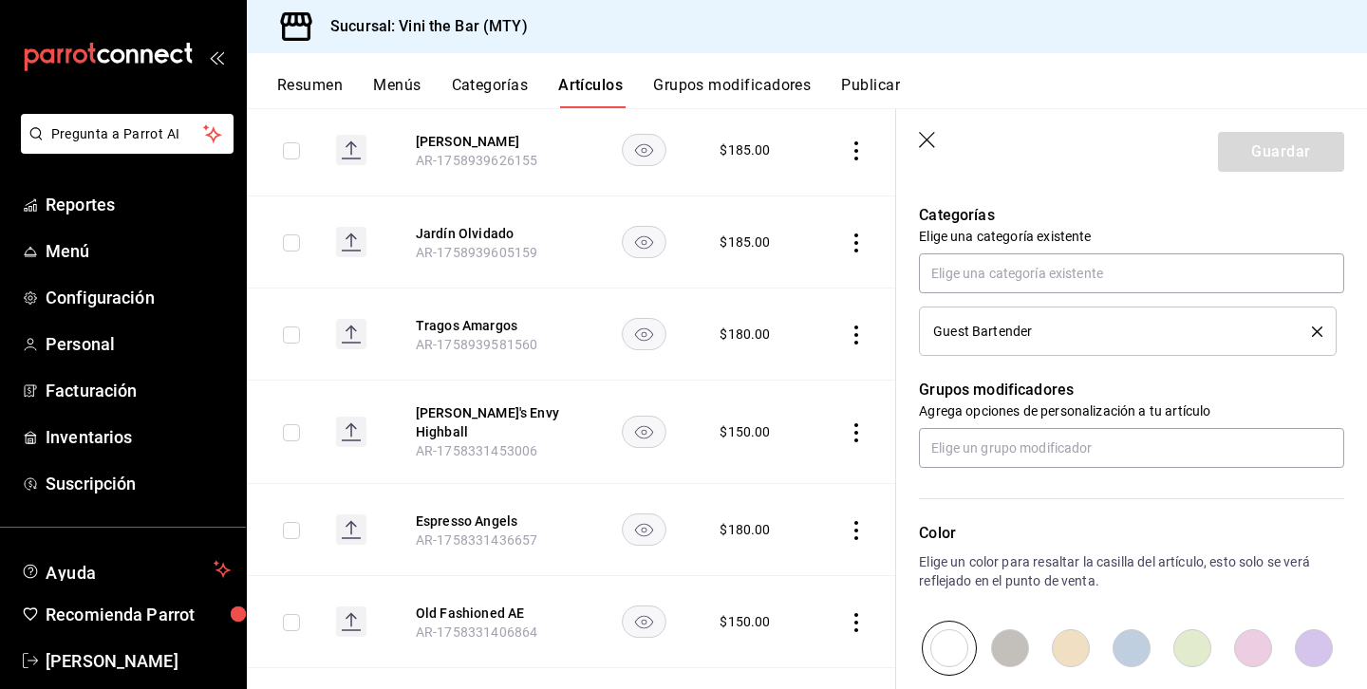
click at [1315, 341] on div "Guest Bartender" at bounding box center [1127, 331] width 389 height 21
click at [1315, 334] on icon "delete" at bounding box center [1316, 331] width 10 height 10
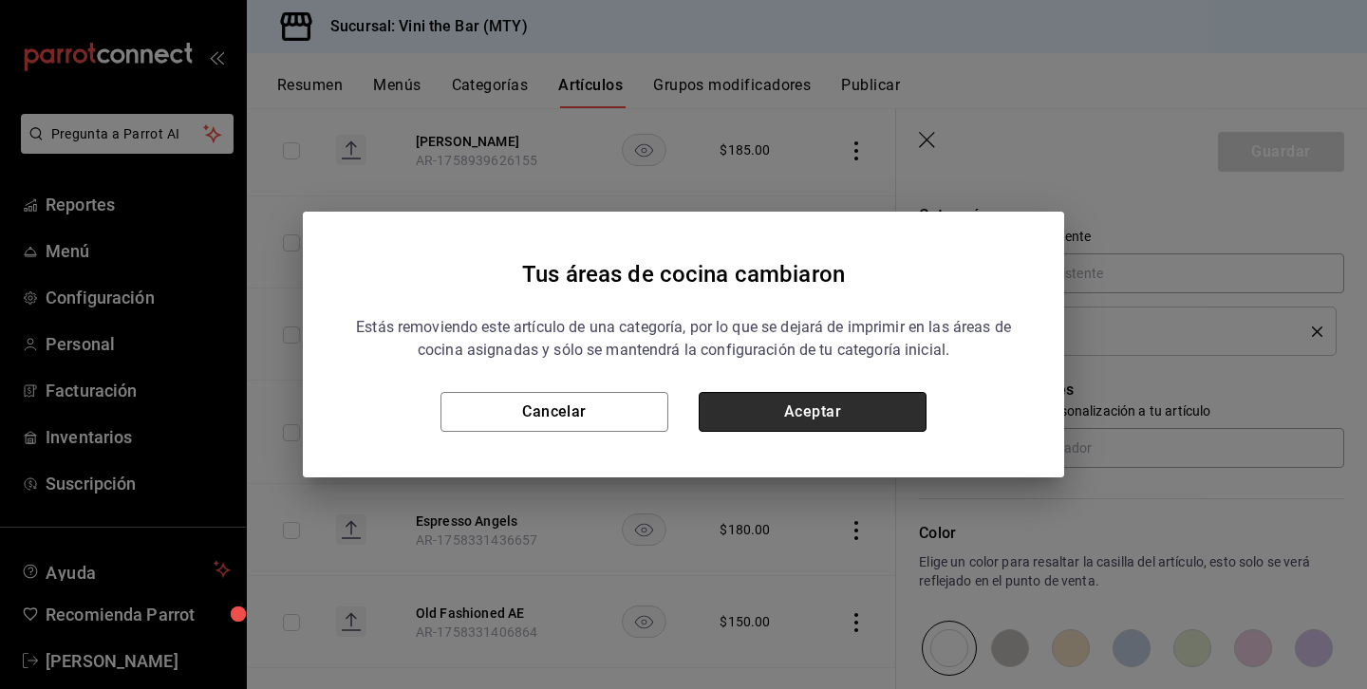
click at [828, 425] on button "Aceptar" at bounding box center [812, 412] width 228 height 40
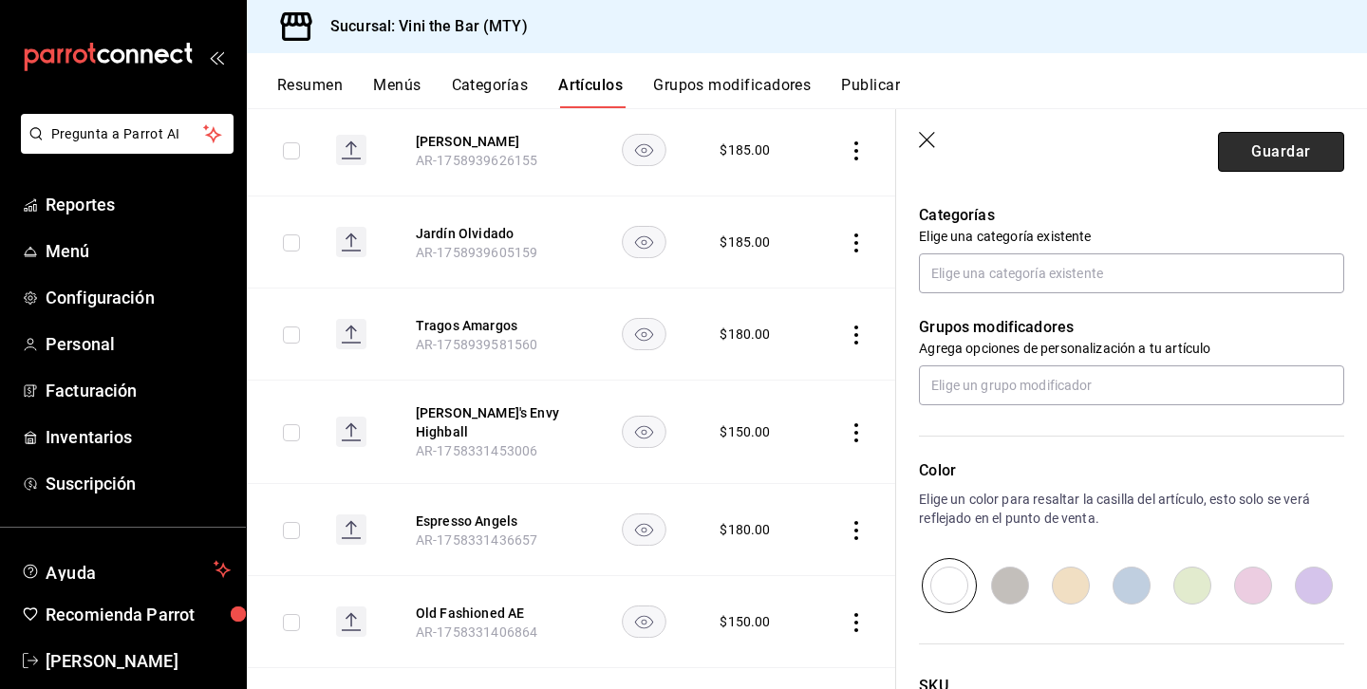
click at [1271, 138] on button "Guardar" at bounding box center [1281, 152] width 126 height 40
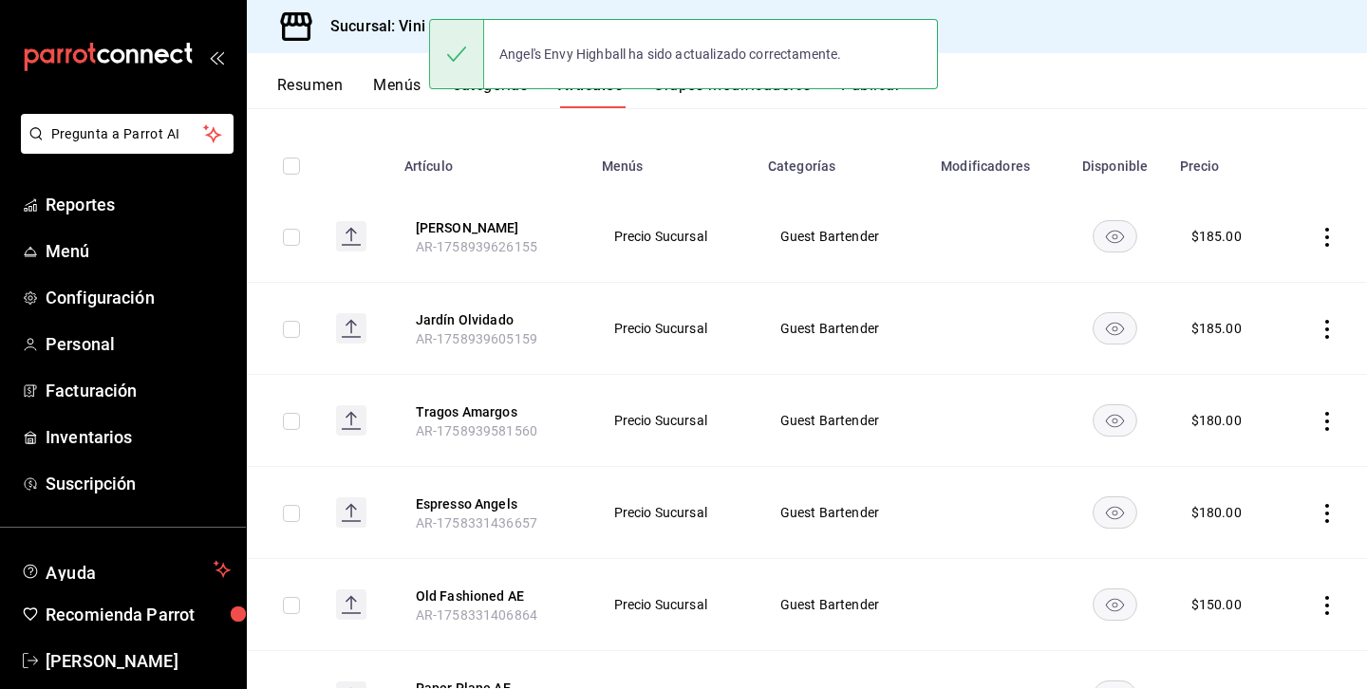
scroll to position [286, 0]
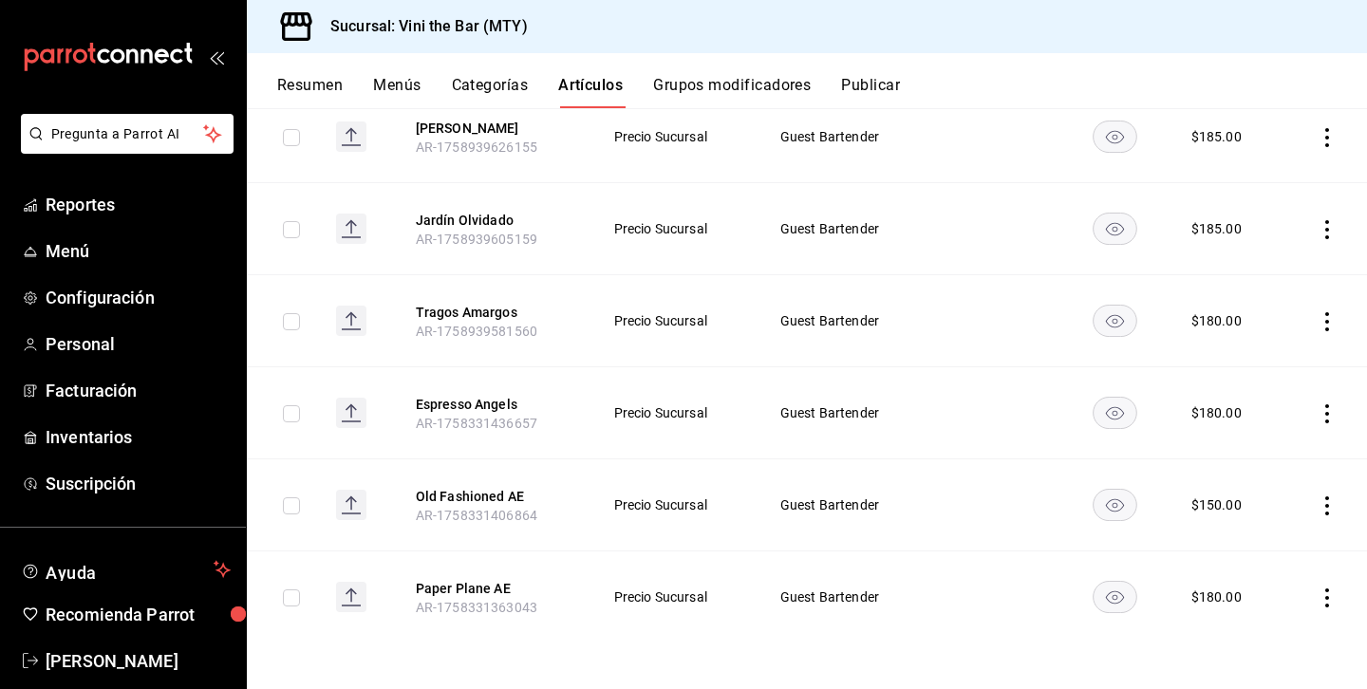
click at [1322, 416] on icon "actions" at bounding box center [1326, 413] width 19 height 19
click at [1272, 460] on span "Editar" at bounding box center [1269, 457] width 49 height 20
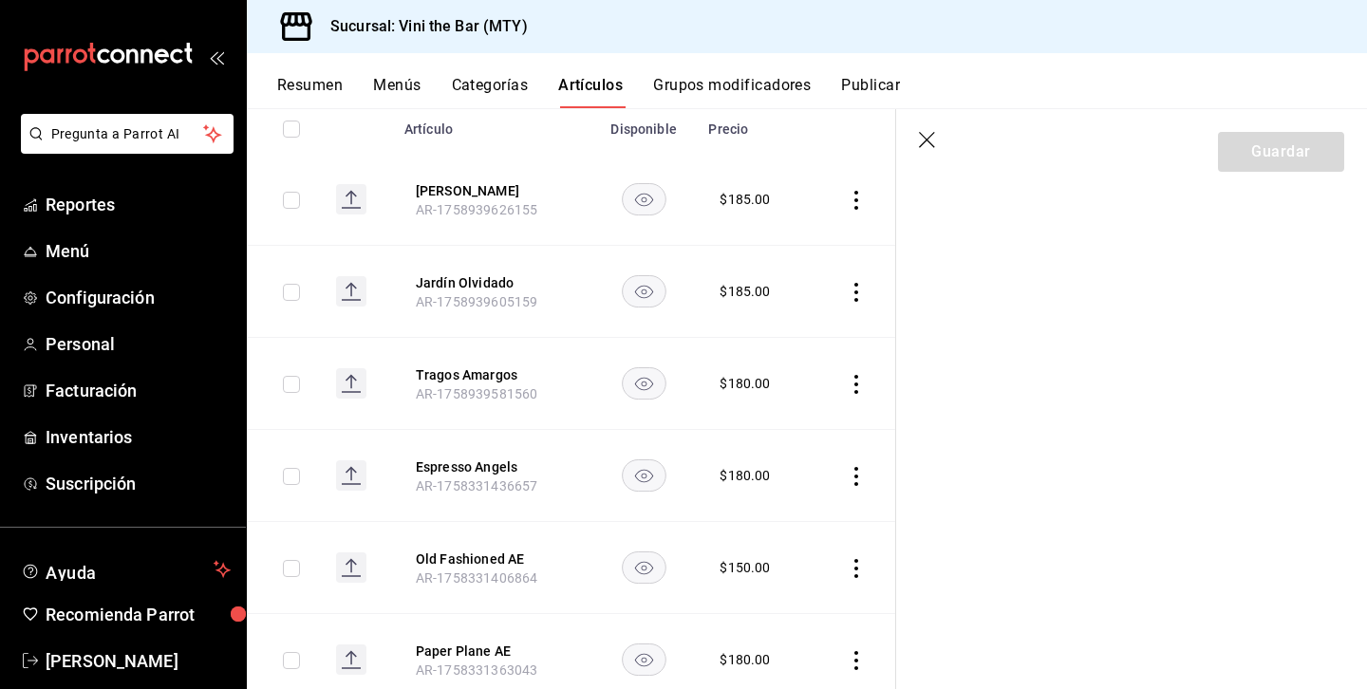
click at [920, 131] on header "Guardar" at bounding box center [1131, 148] width 471 height 78
click at [933, 155] on header "Guardar" at bounding box center [1131, 148] width 471 height 78
click at [926, 137] on icon "button" at bounding box center [928, 141] width 19 height 19
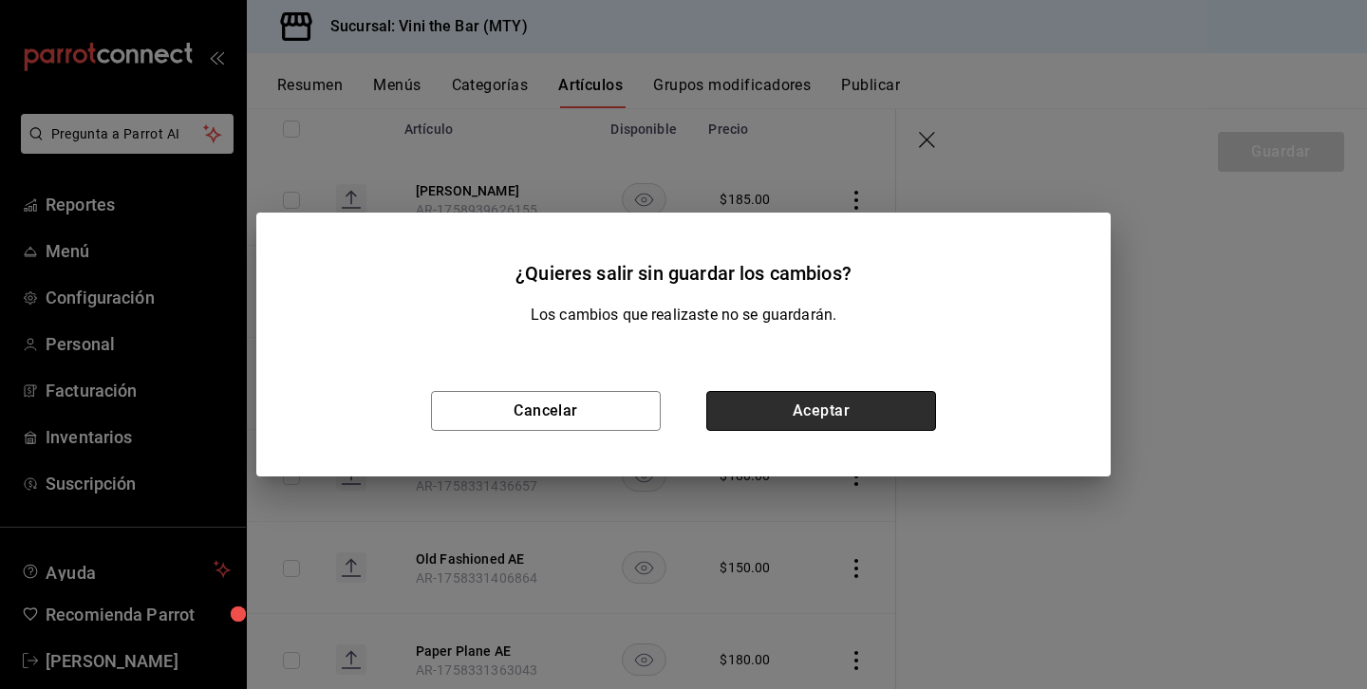
click at [786, 400] on button "Aceptar" at bounding box center [821, 411] width 230 height 40
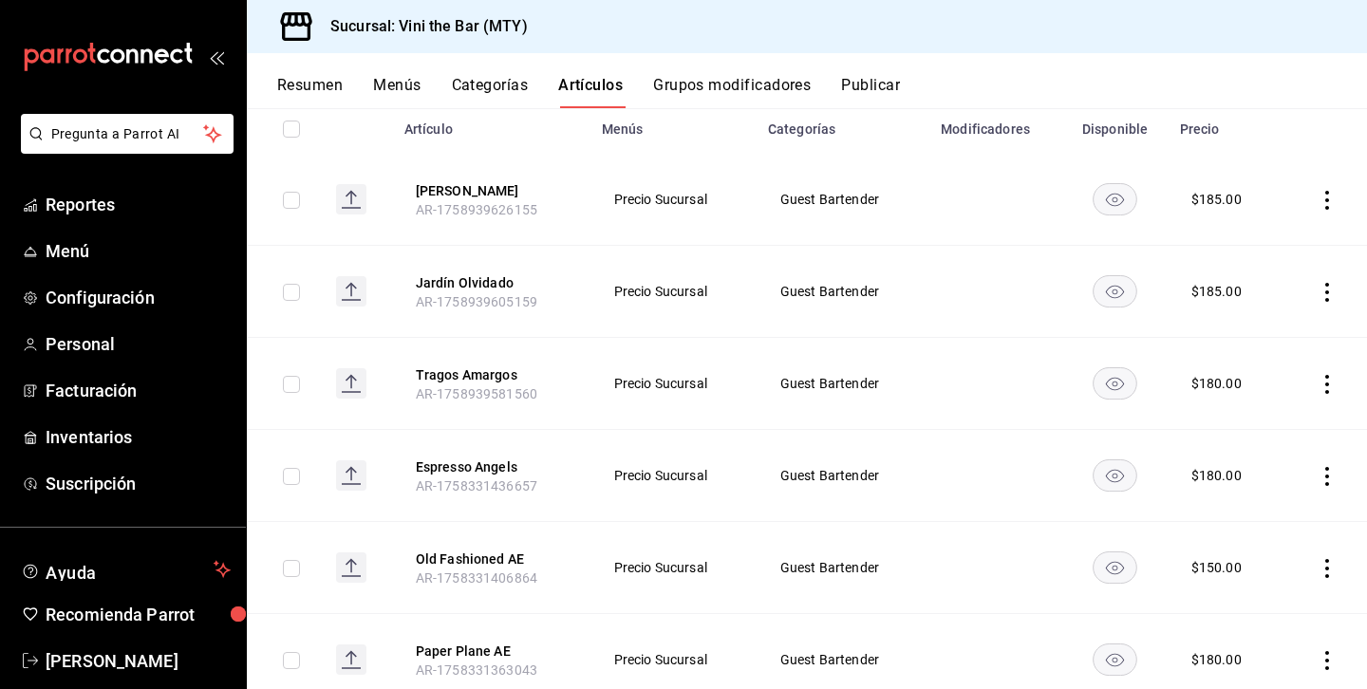
scroll to position [286, 0]
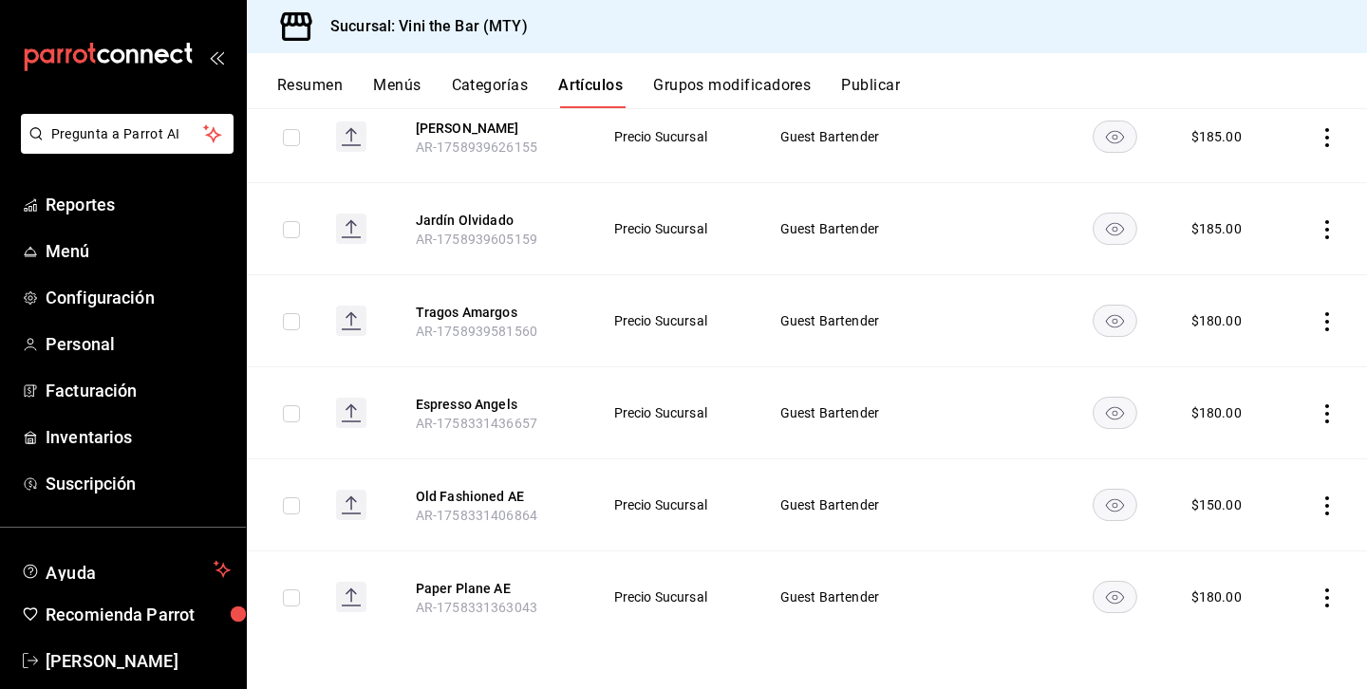
click at [1331, 413] on icon "actions" at bounding box center [1326, 413] width 19 height 19
click at [1268, 456] on span "Editar" at bounding box center [1269, 457] width 49 height 20
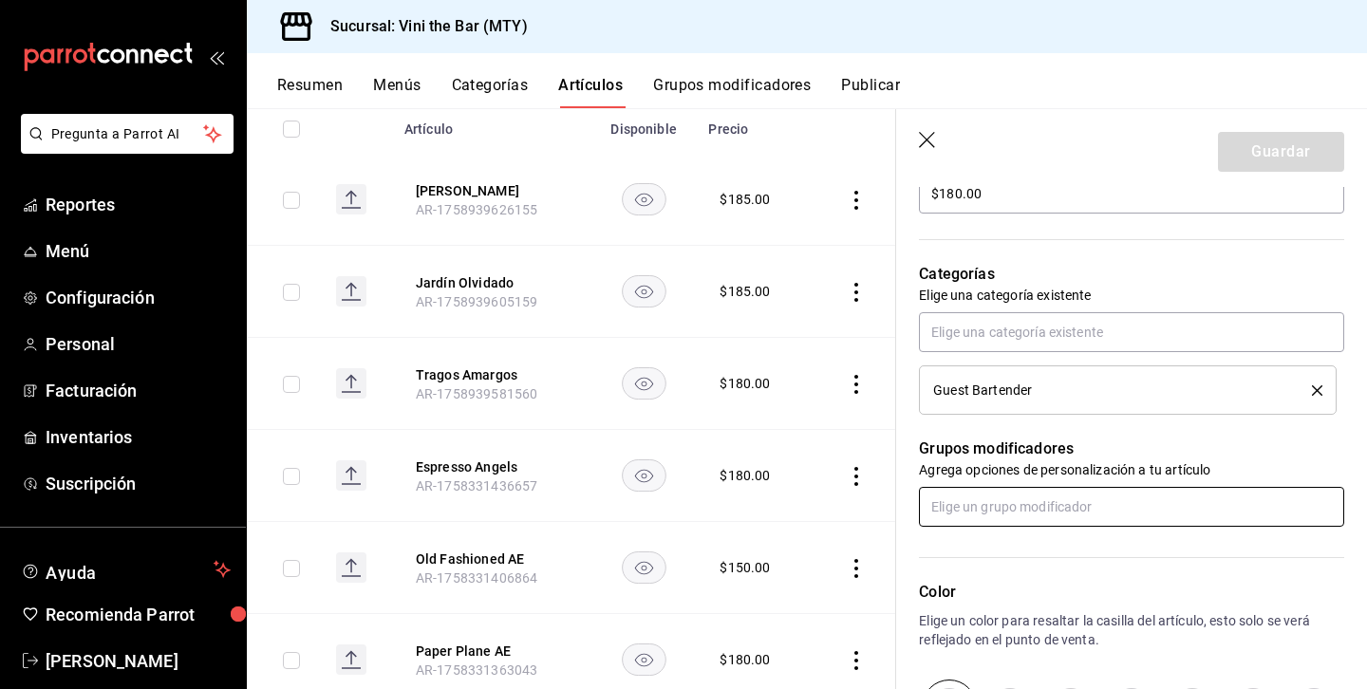
scroll to position [617, 0]
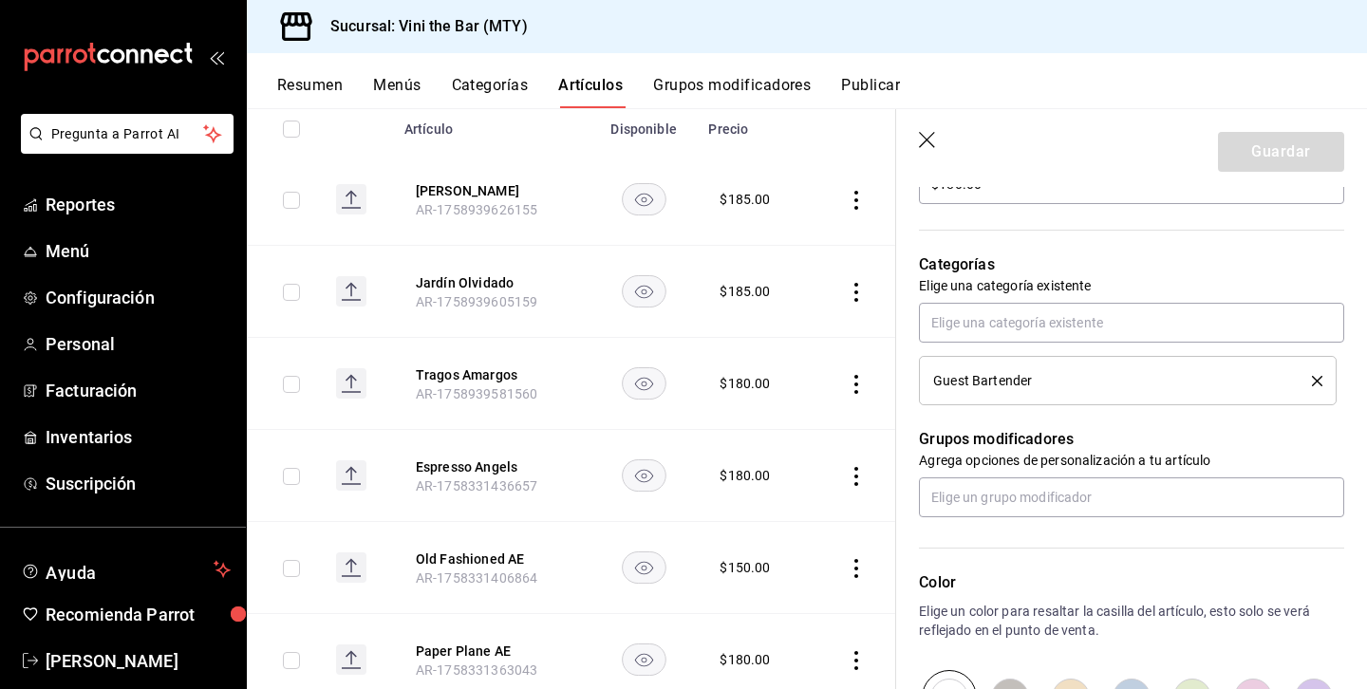
click at [1310, 376] on button "delete" at bounding box center [1310, 381] width 24 height 10
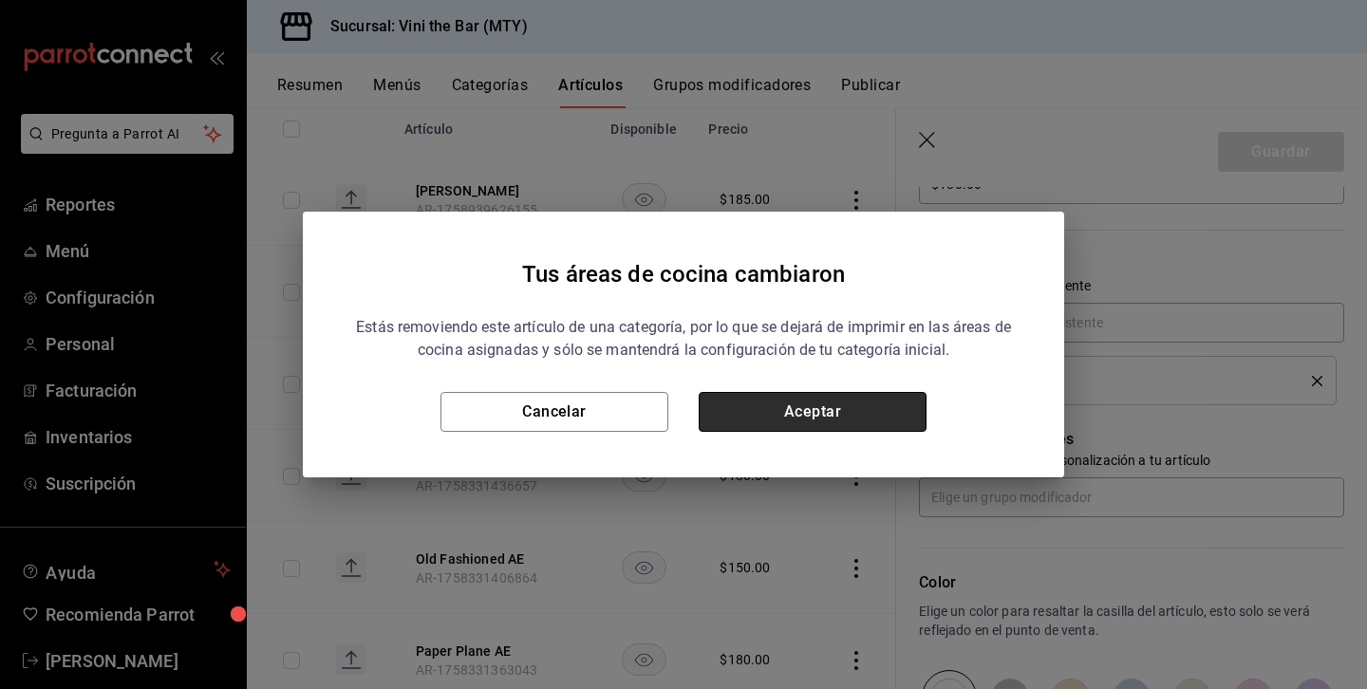
click at [851, 414] on button "Aceptar" at bounding box center [812, 412] width 228 height 40
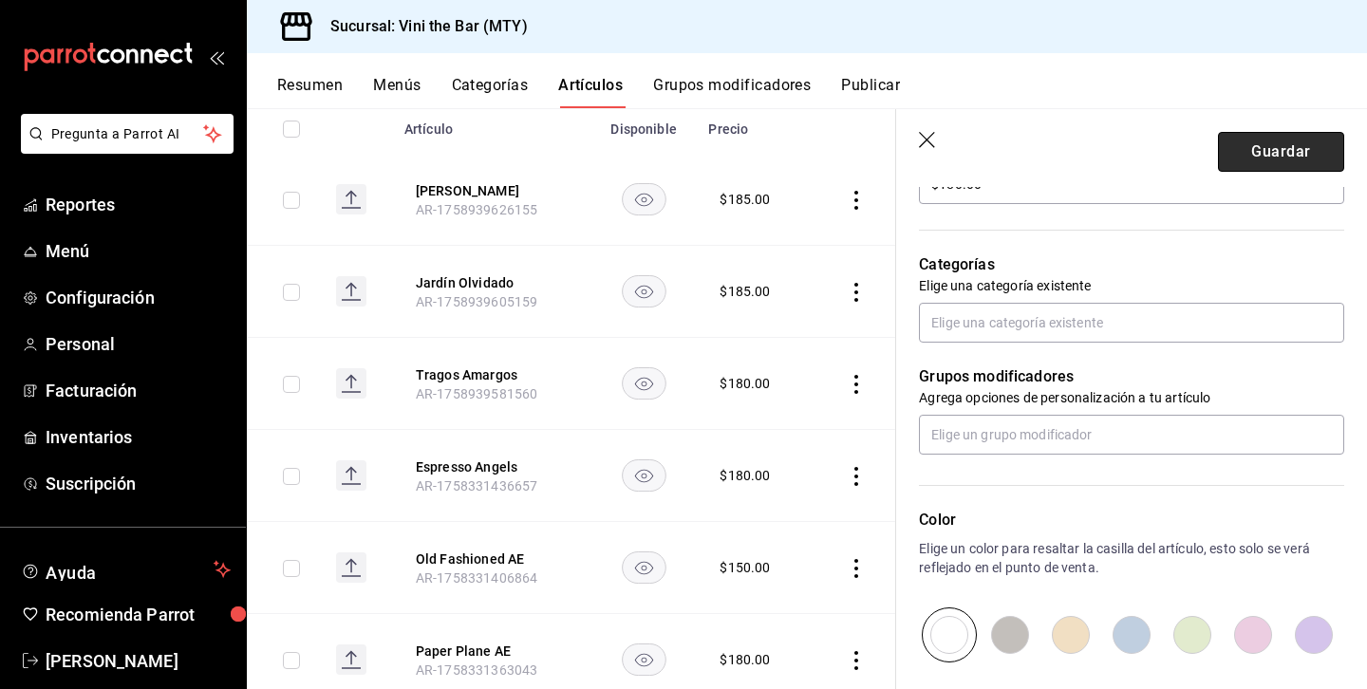
click at [1308, 159] on button "Guardar" at bounding box center [1281, 152] width 126 height 40
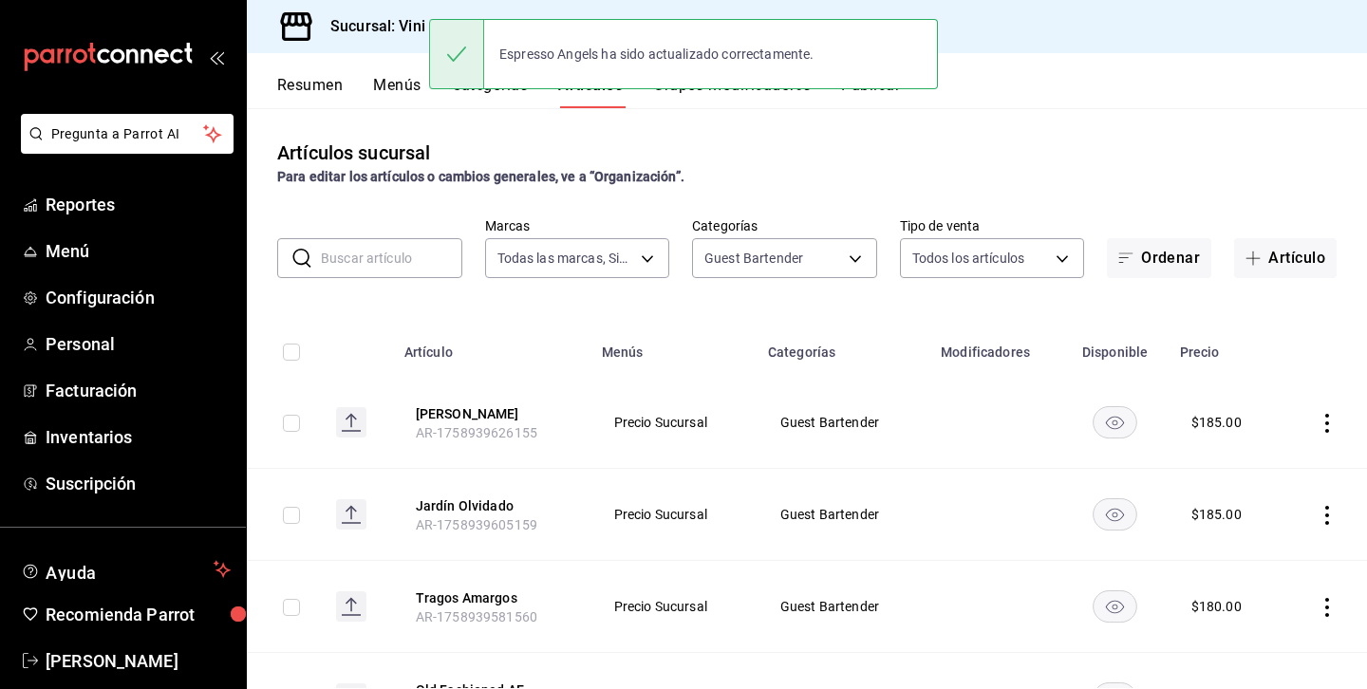
scroll to position [194, 0]
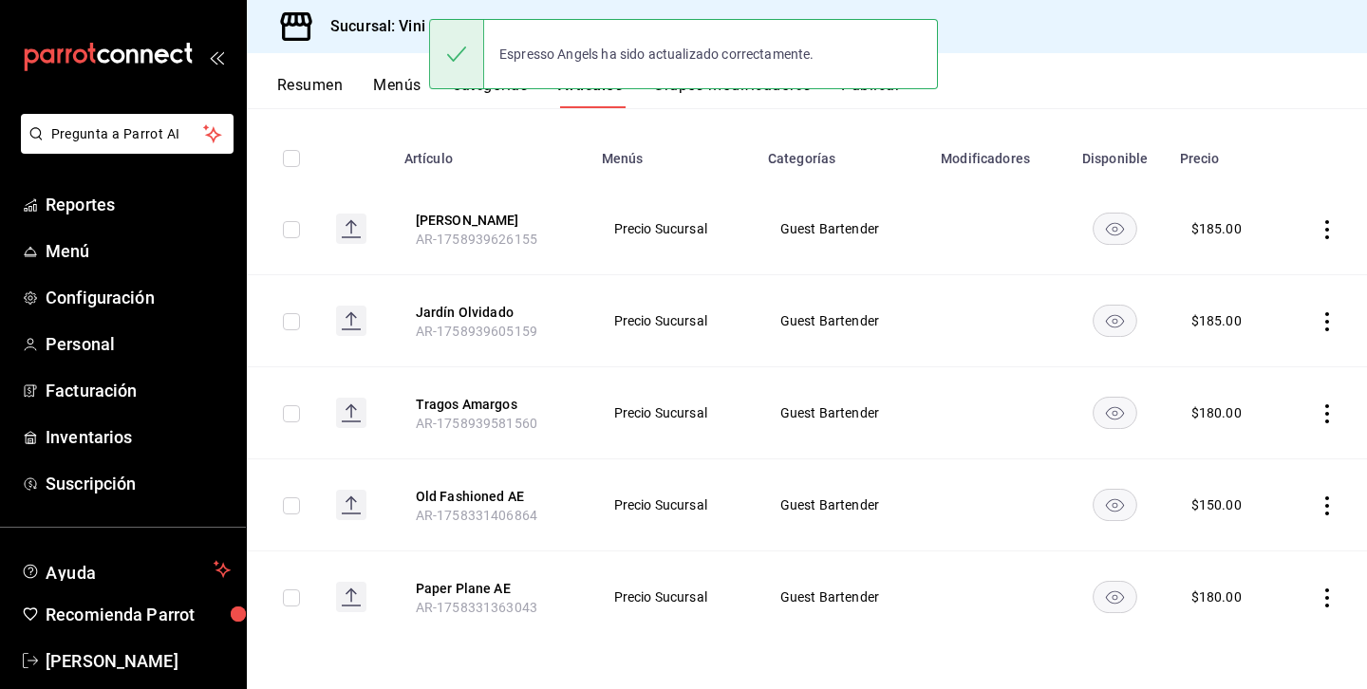
click at [1325, 502] on icon "actions" at bounding box center [1326, 505] width 19 height 19
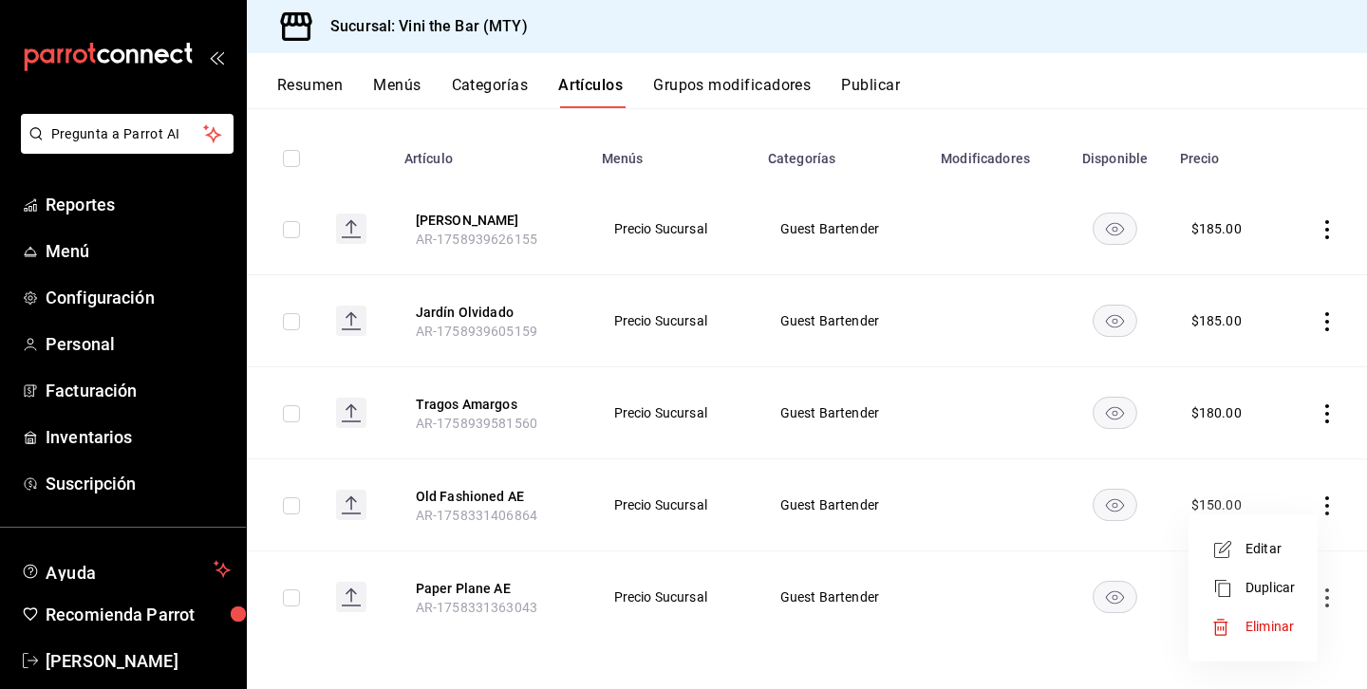
click at [1243, 539] on div at bounding box center [1228, 549] width 34 height 23
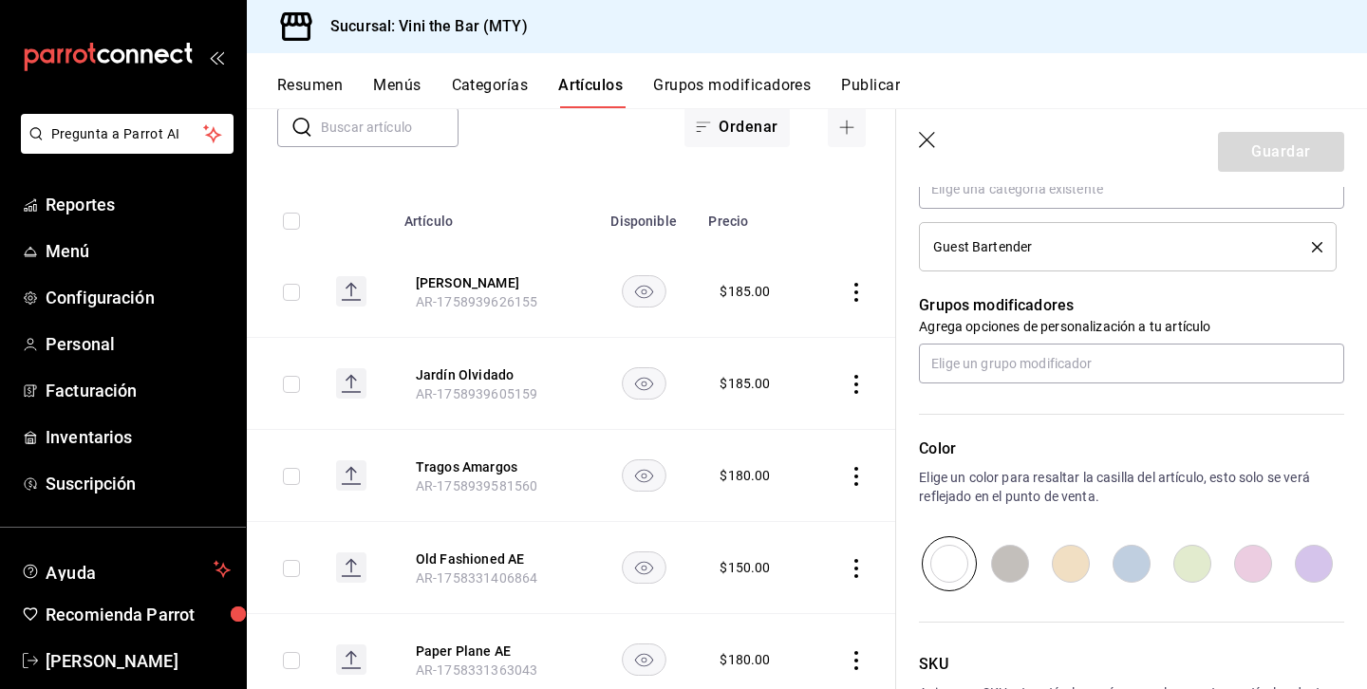
scroll to position [735, 0]
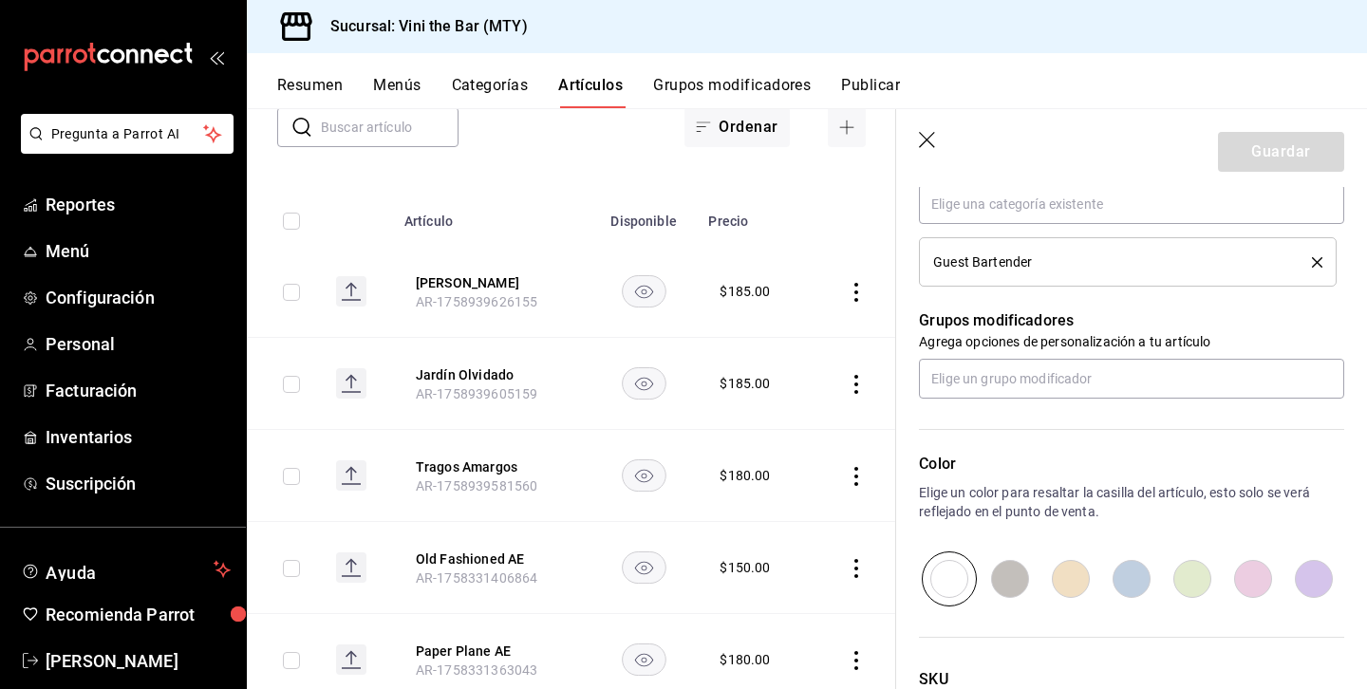
click at [1313, 264] on icon "delete" at bounding box center [1316, 262] width 10 height 10
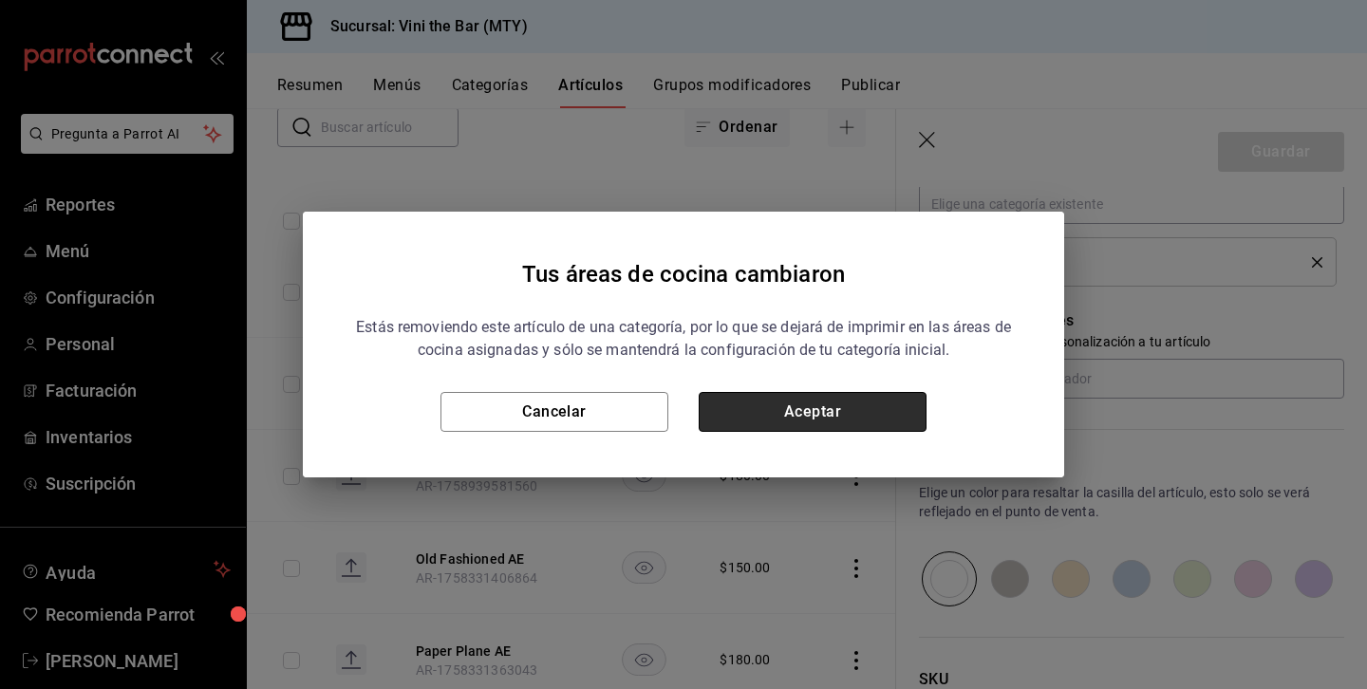
click at [893, 416] on button "Aceptar" at bounding box center [812, 412] width 228 height 40
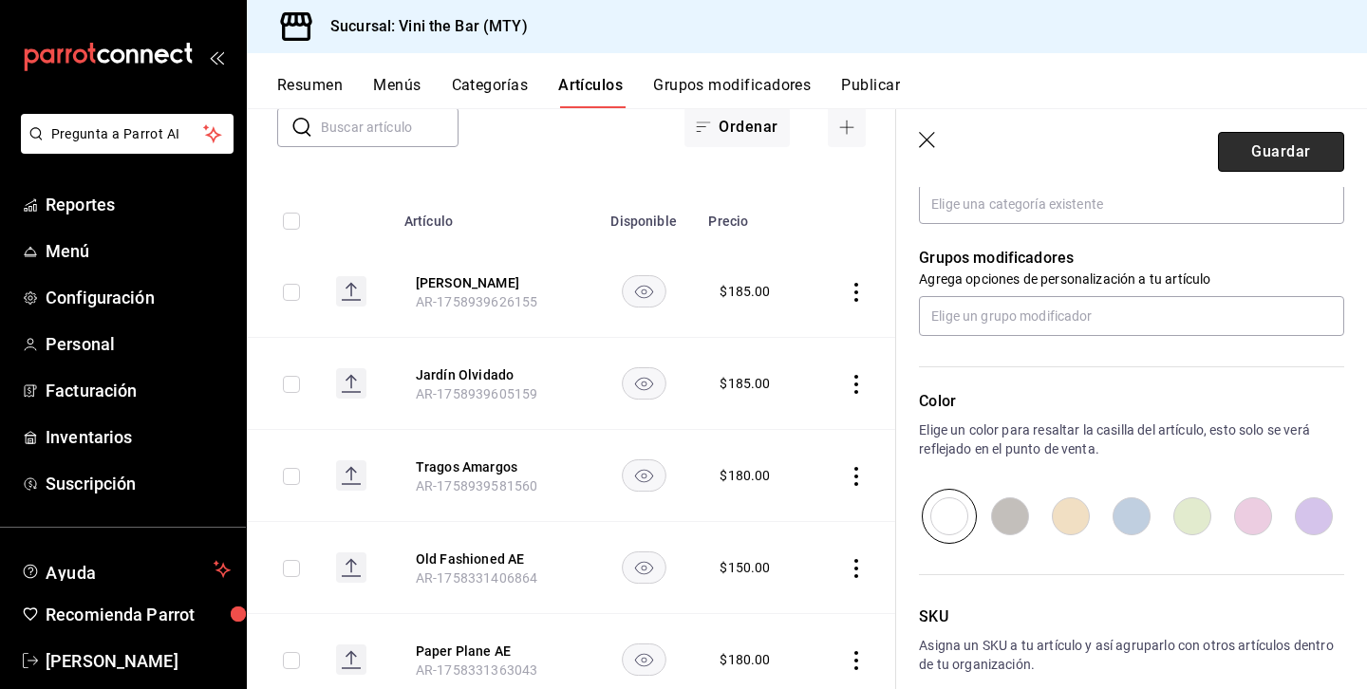
click at [1283, 134] on button "Guardar" at bounding box center [1281, 152] width 126 height 40
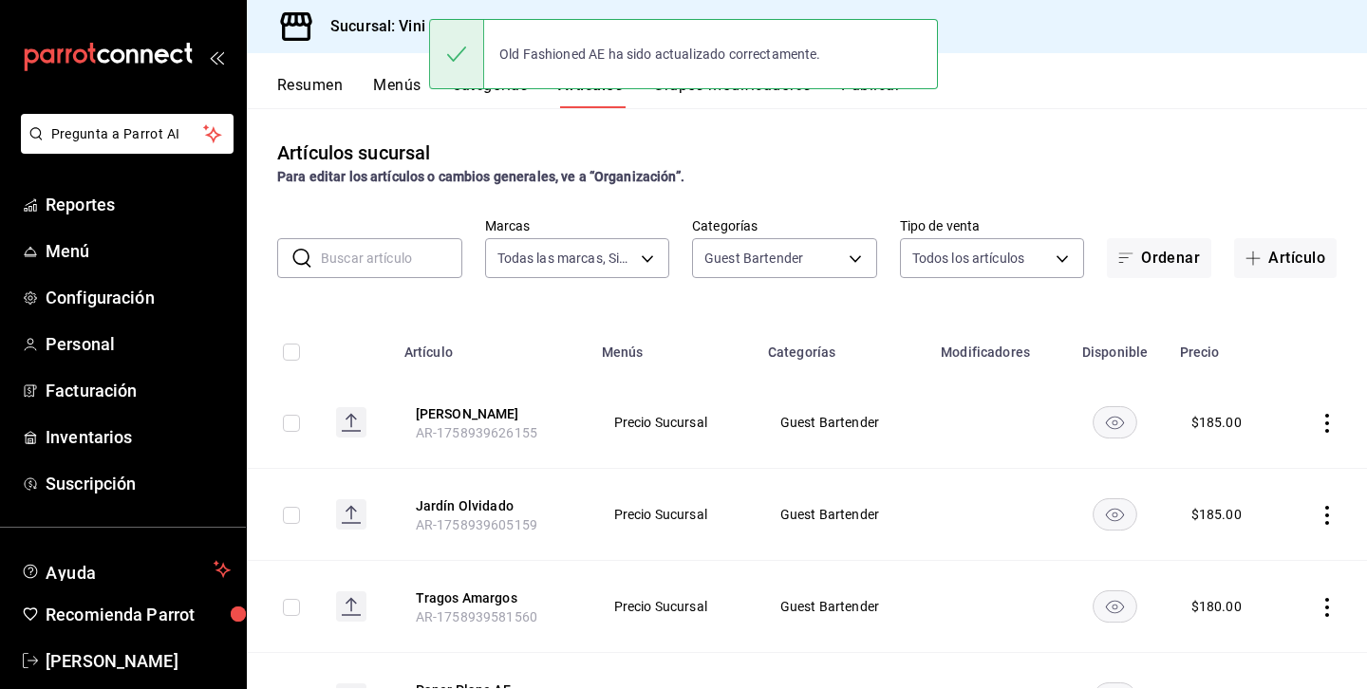
scroll to position [102, 0]
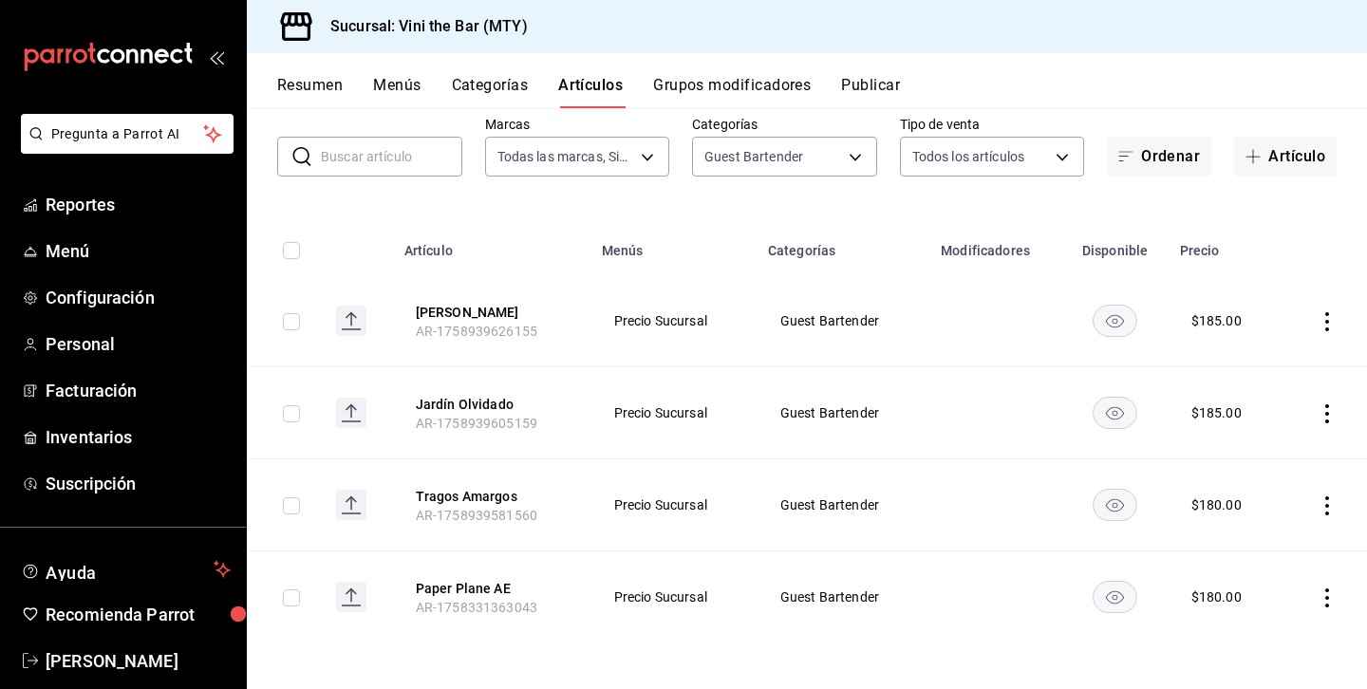
click at [1324, 591] on icon "actions" at bounding box center [1326, 597] width 19 height 19
click at [1283, 567] on span "Editar" at bounding box center [1269, 561] width 49 height 20
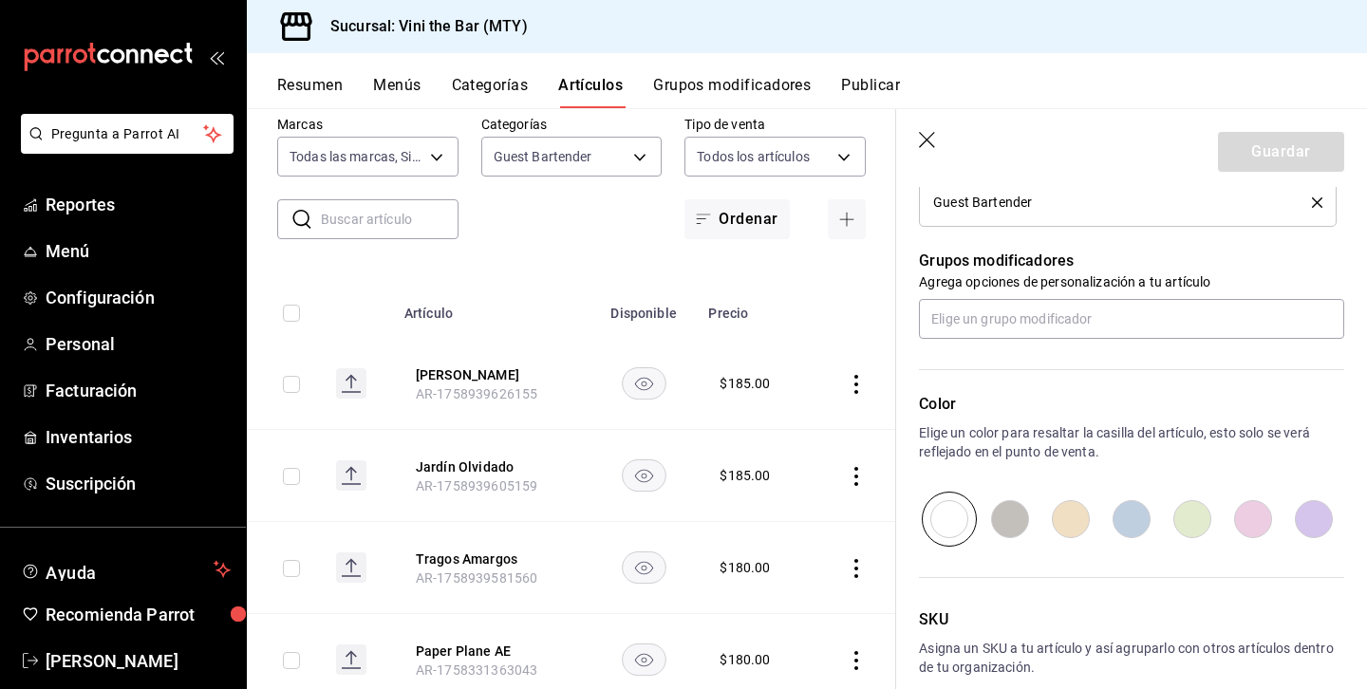
scroll to position [761, 0]
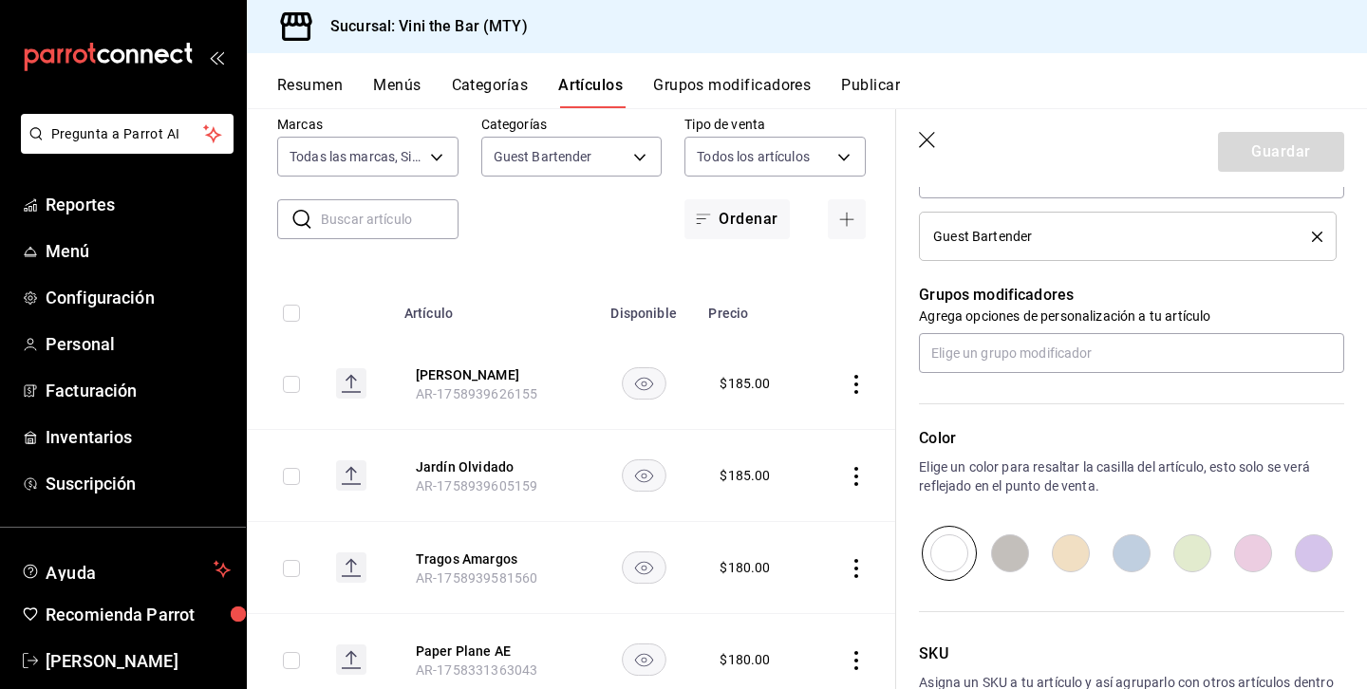
click at [1315, 236] on icon "delete" at bounding box center [1316, 237] width 10 height 10
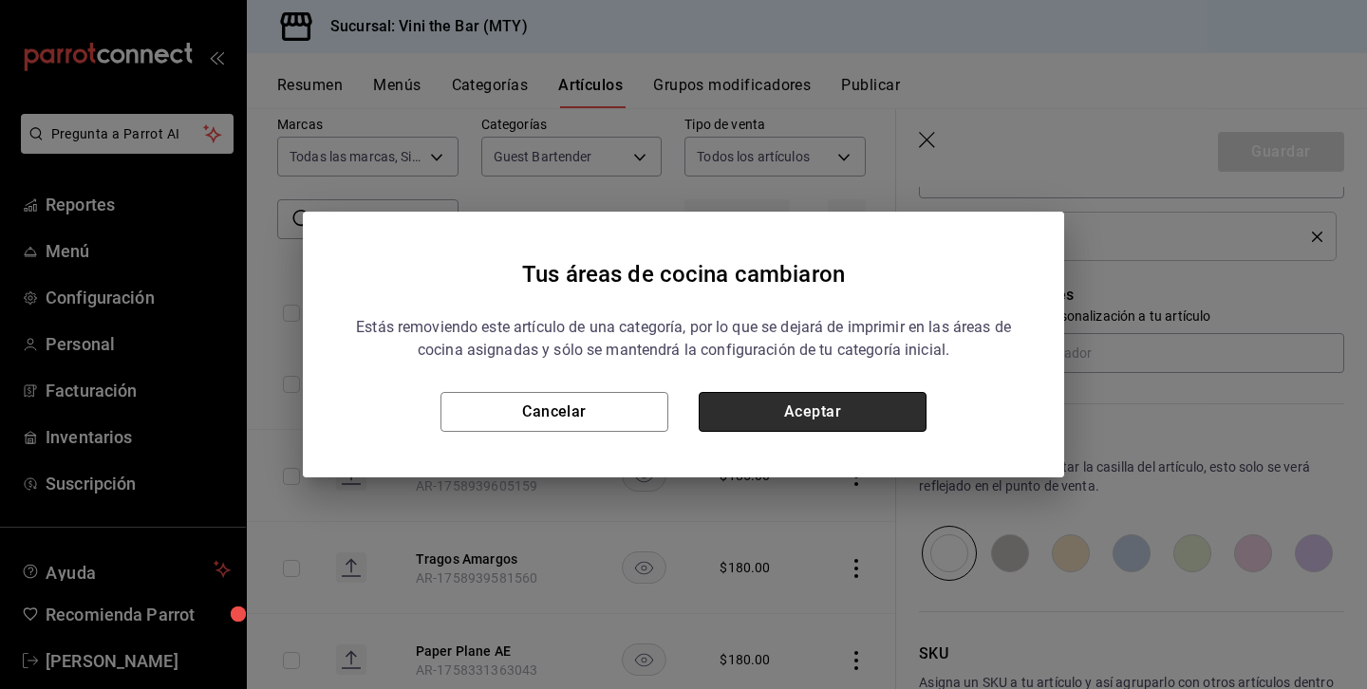
click at [809, 414] on button "Aceptar" at bounding box center [812, 412] width 228 height 40
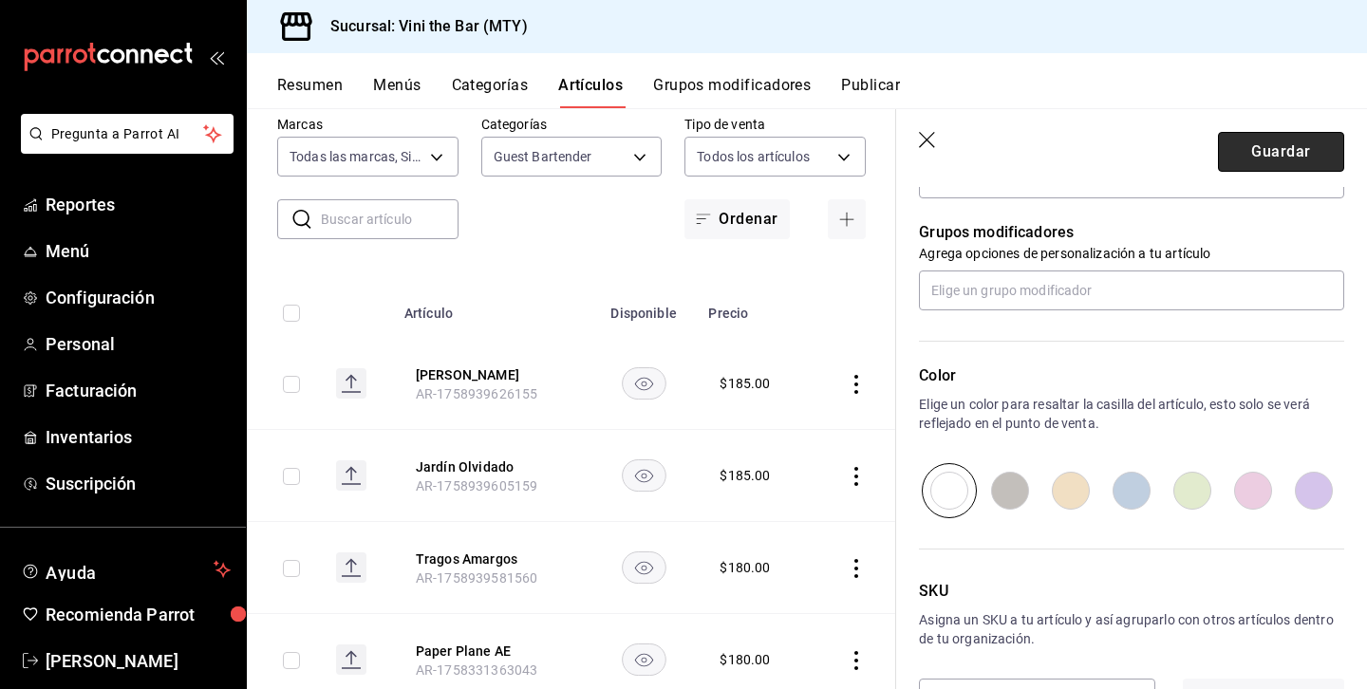
click at [1310, 138] on button "Guardar" at bounding box center [1281, 152] width 126 height 40
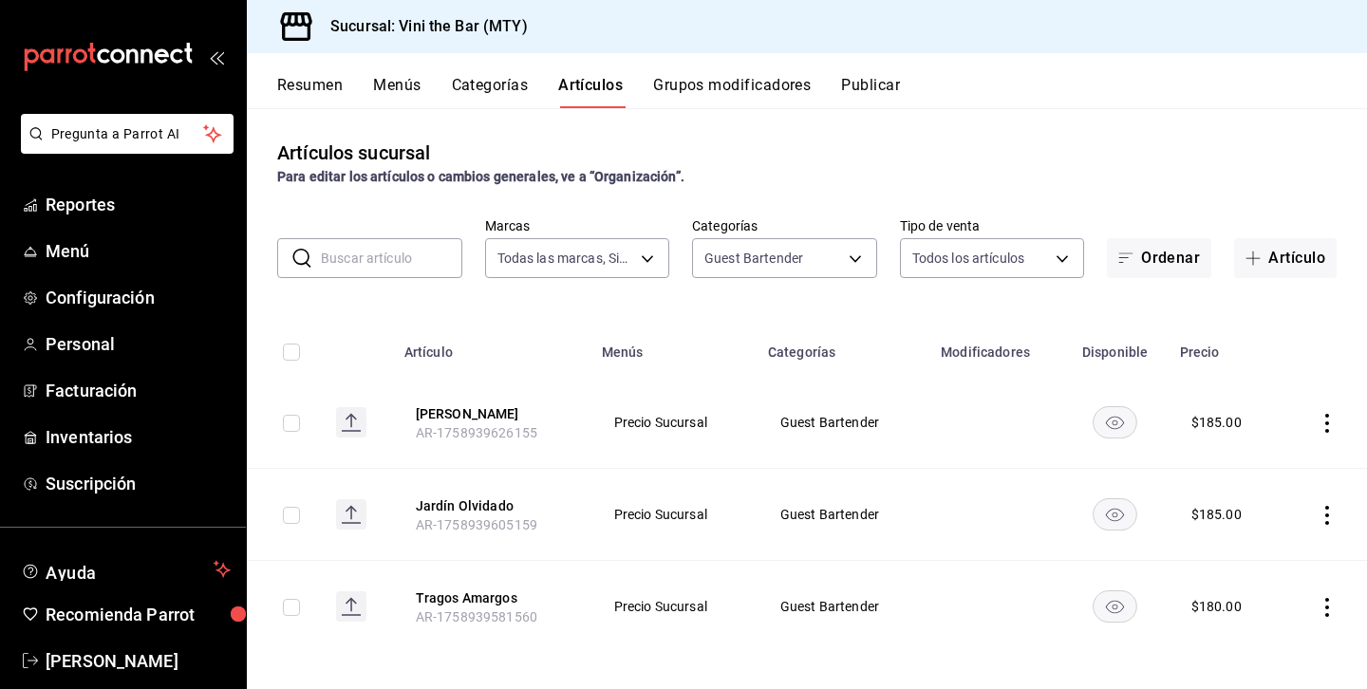
scroll to position [9, 0]
